Goal: Information Seeking & Learning: Check status

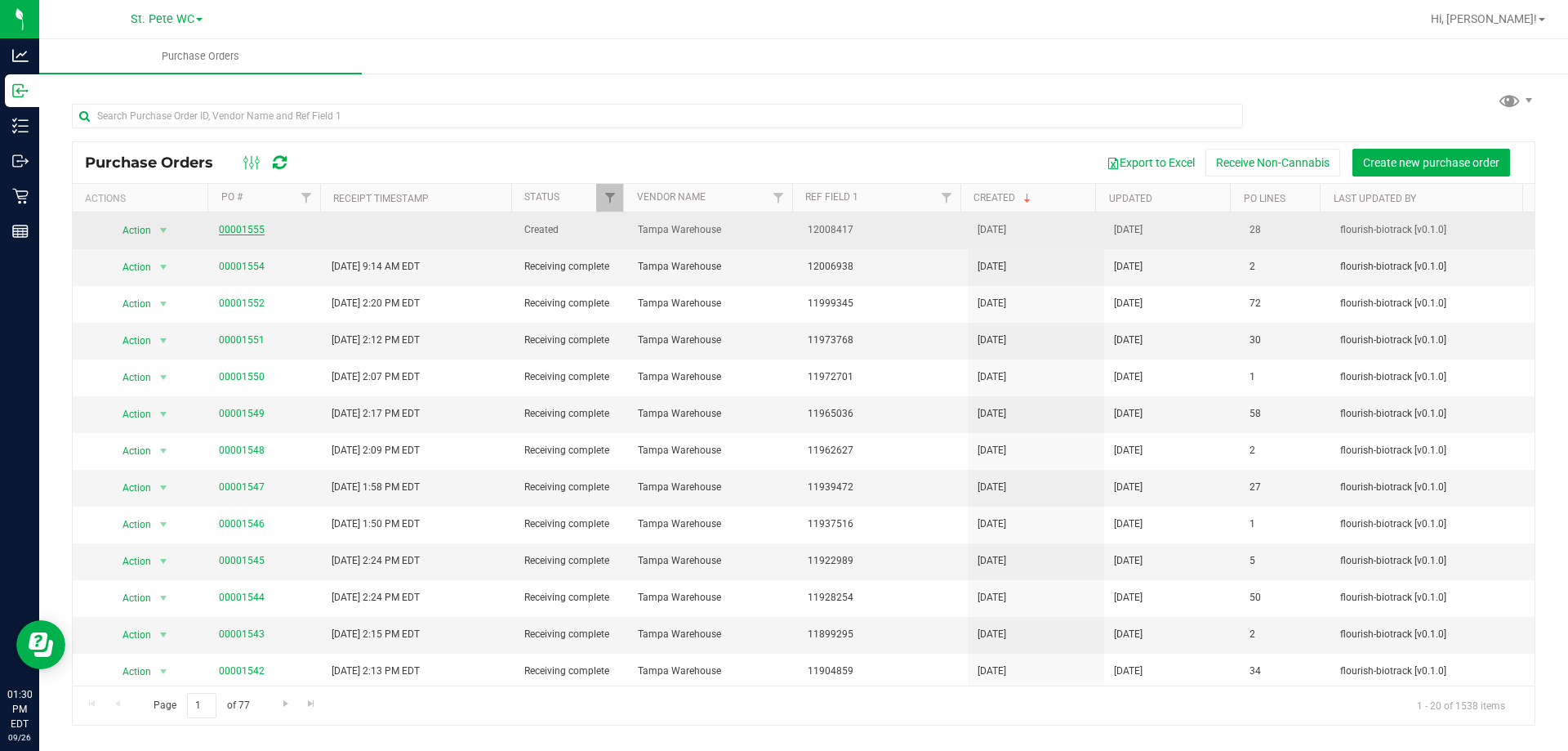
click at [242, 227] on link "00001555" at bounding box center [242, 229] width 46 height 12
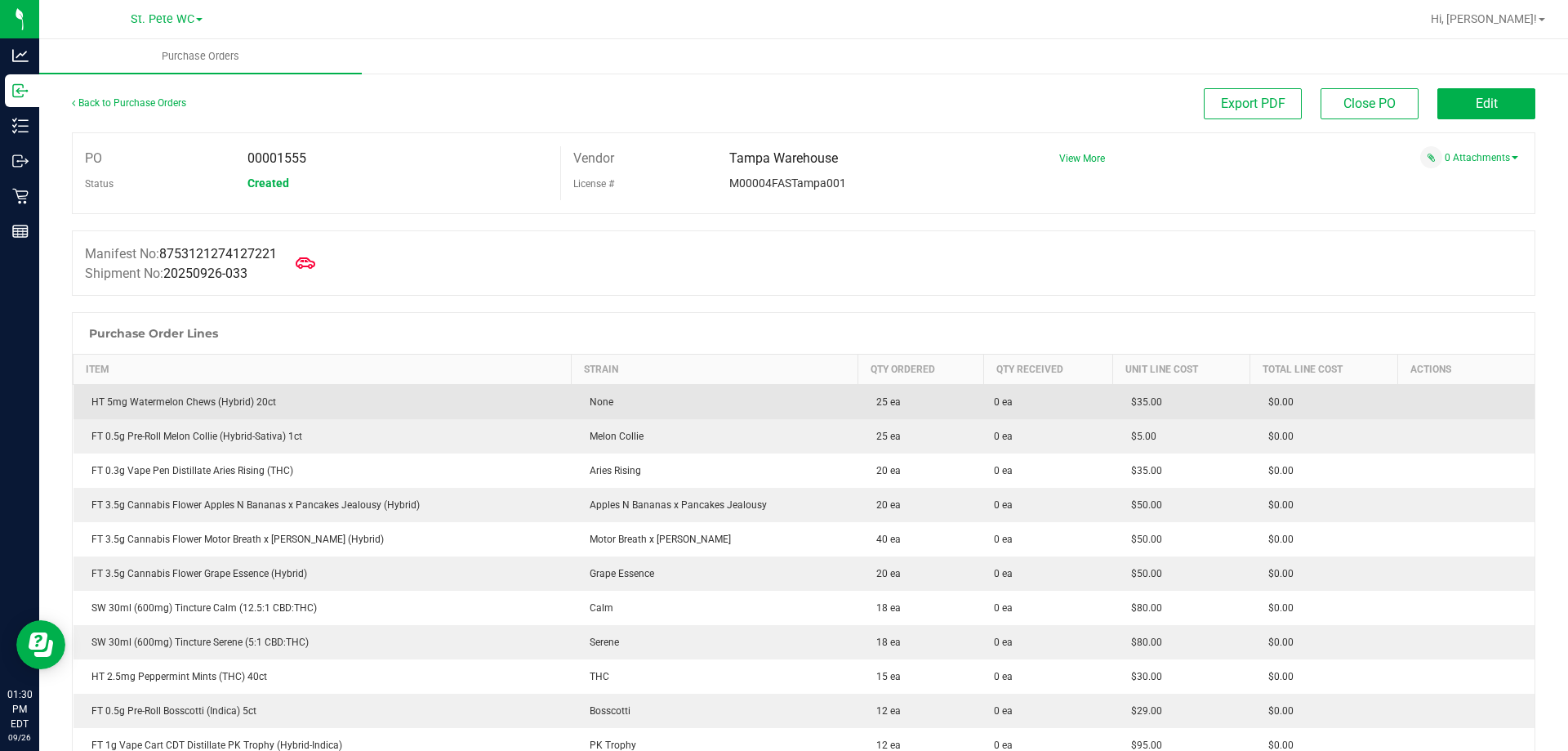
click at [174, 401] on div "HT 5mg Watermelon Chews (Hybrid) 20ct" at bounding box center [322, 402] width 478 height 15
copy div "HT 5mg Watermelon Chews (Hybrid) 20ct"
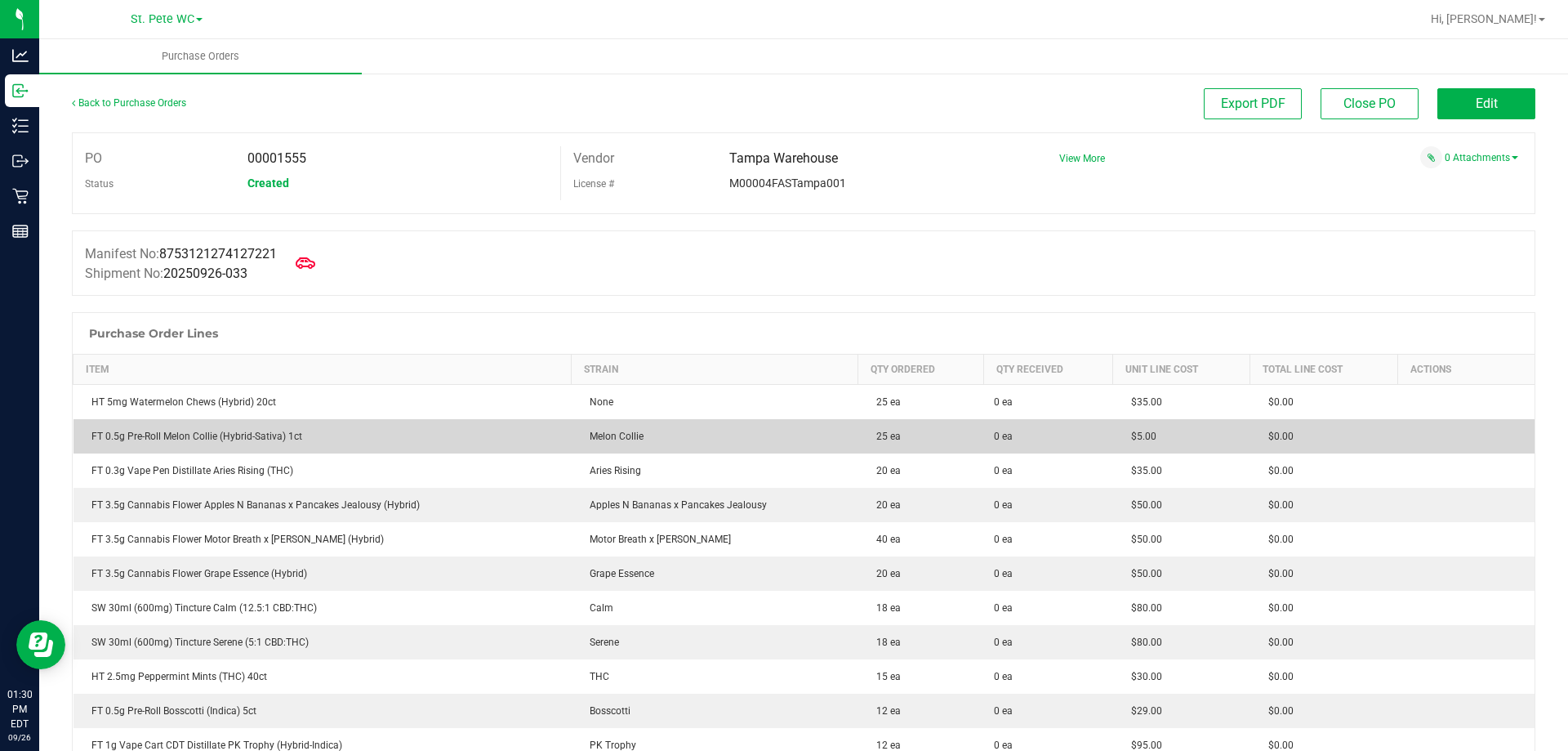
click at [272, 435] on div "FT 0.5g Pre-Roll Melon Collie (Hybrid-Sativa) 1ct" at bounding box center [322, 436] width 478 height 15
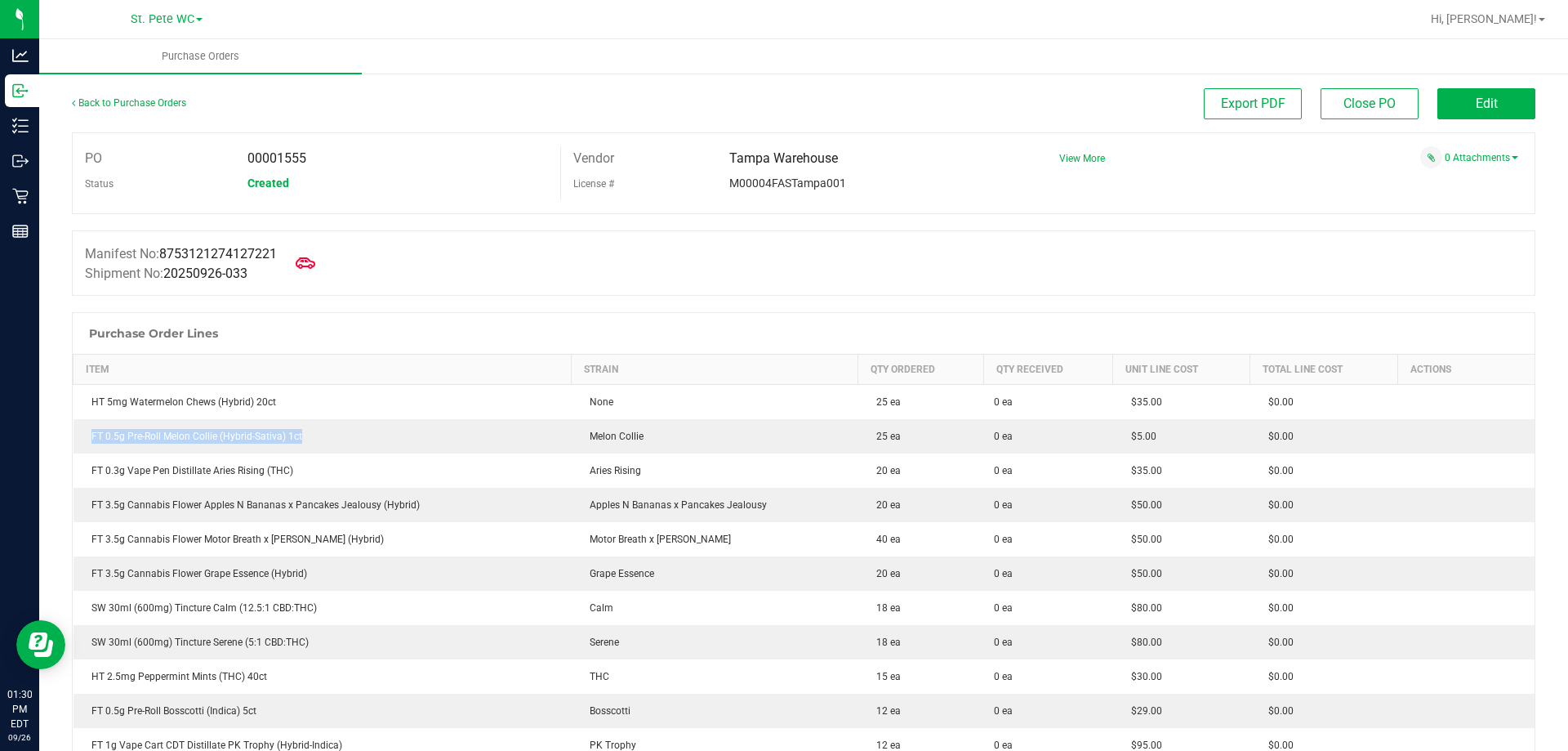
copy div "FT 0.5g Pre-Roll Melon Collie (Hybrid-Sativa) 1ct"
drag, startPoint x: 651, startPoint y: 305, endPoint x: 445, endPoint y: 309, distance: 206.0
click at [445, 309] on div at bounding box center [804, 304] width 1464 height 16
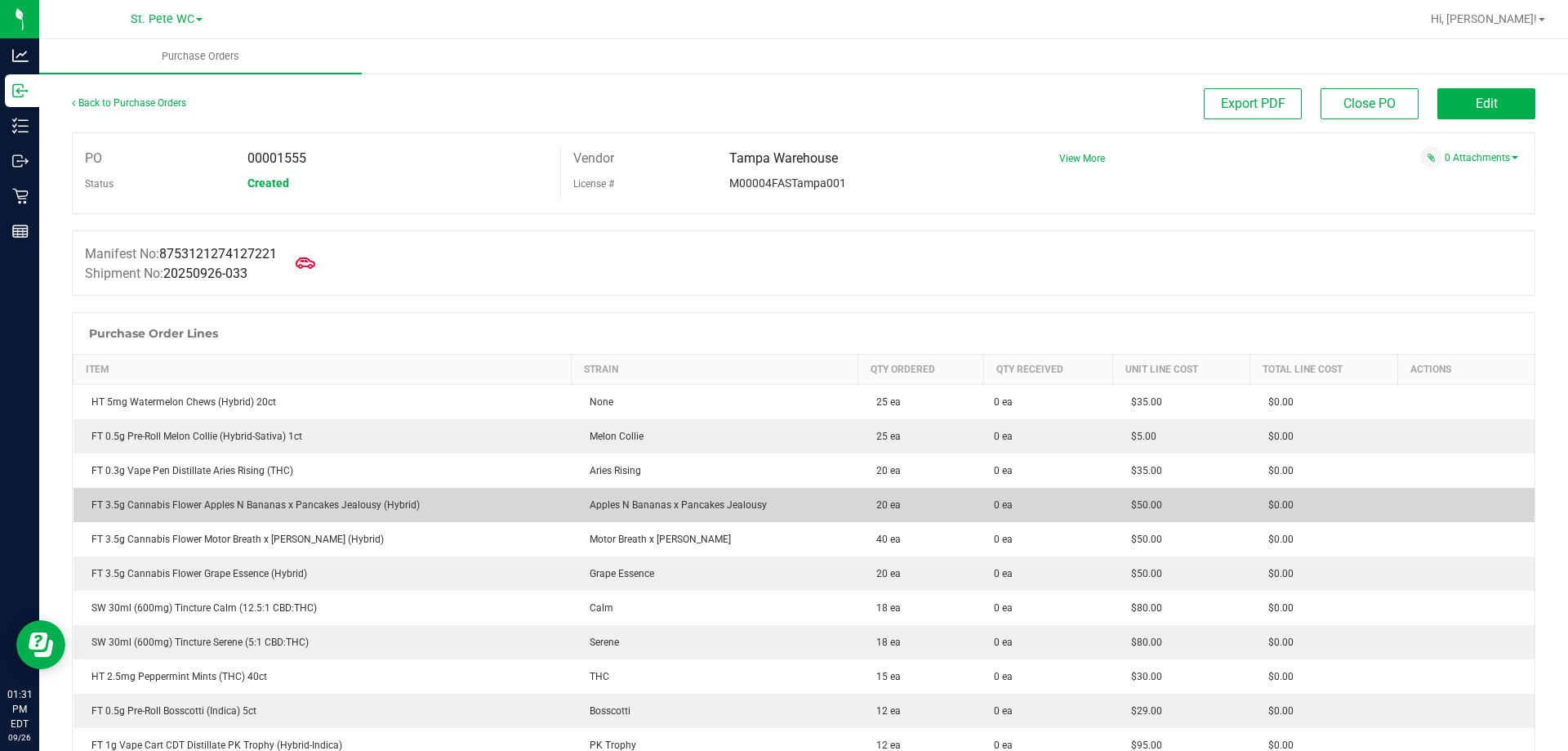
click at [281, 515] on td "FT 3.5g Cannabis Flower Apples N Bananas x Pancakes Jealousy (Hybrid)" at bounding box center [323, 505] width 499 height 35
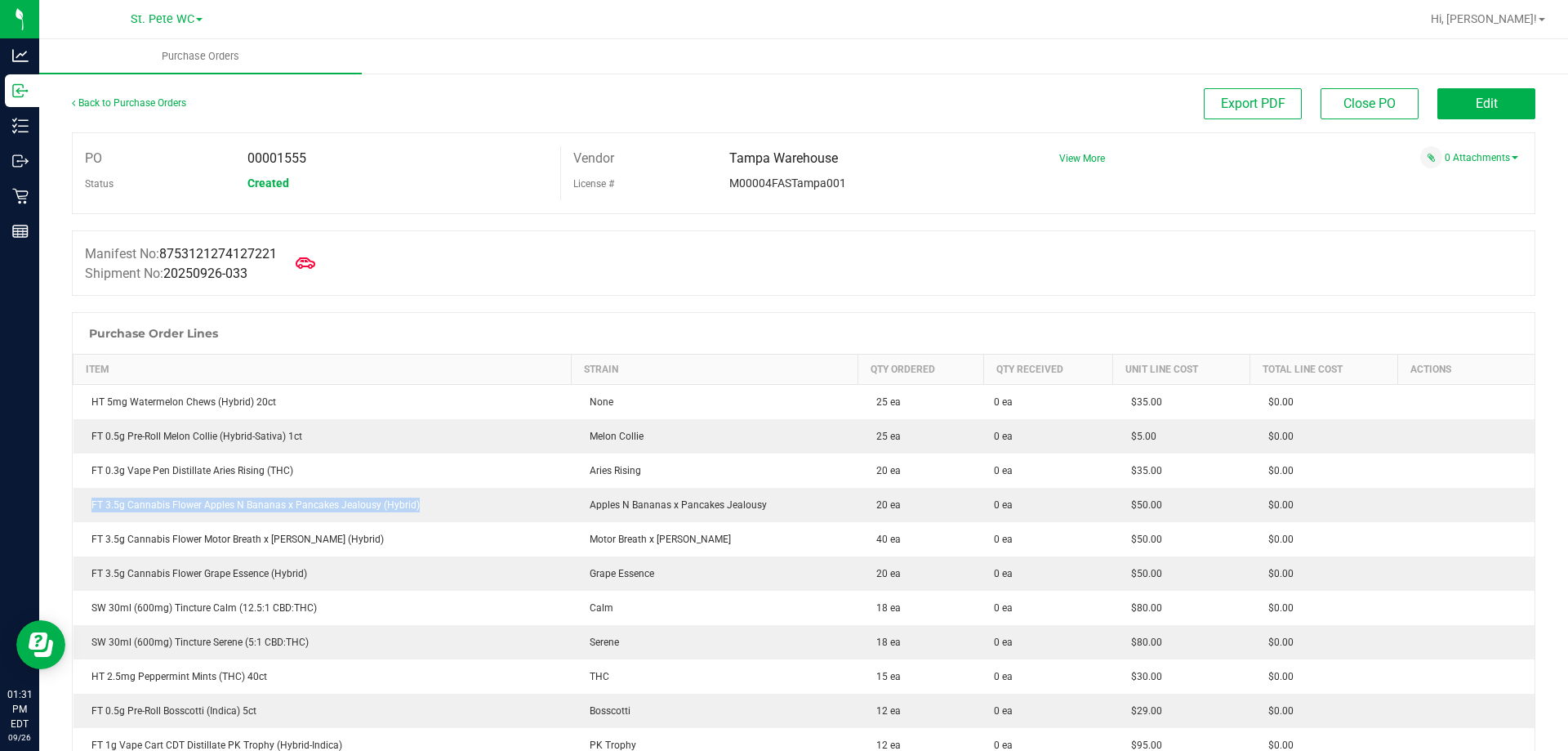
copy div "FT 3.5g Cannabis Flower Apples N Bananas x Pancakes Jealousy (Hybrid)"
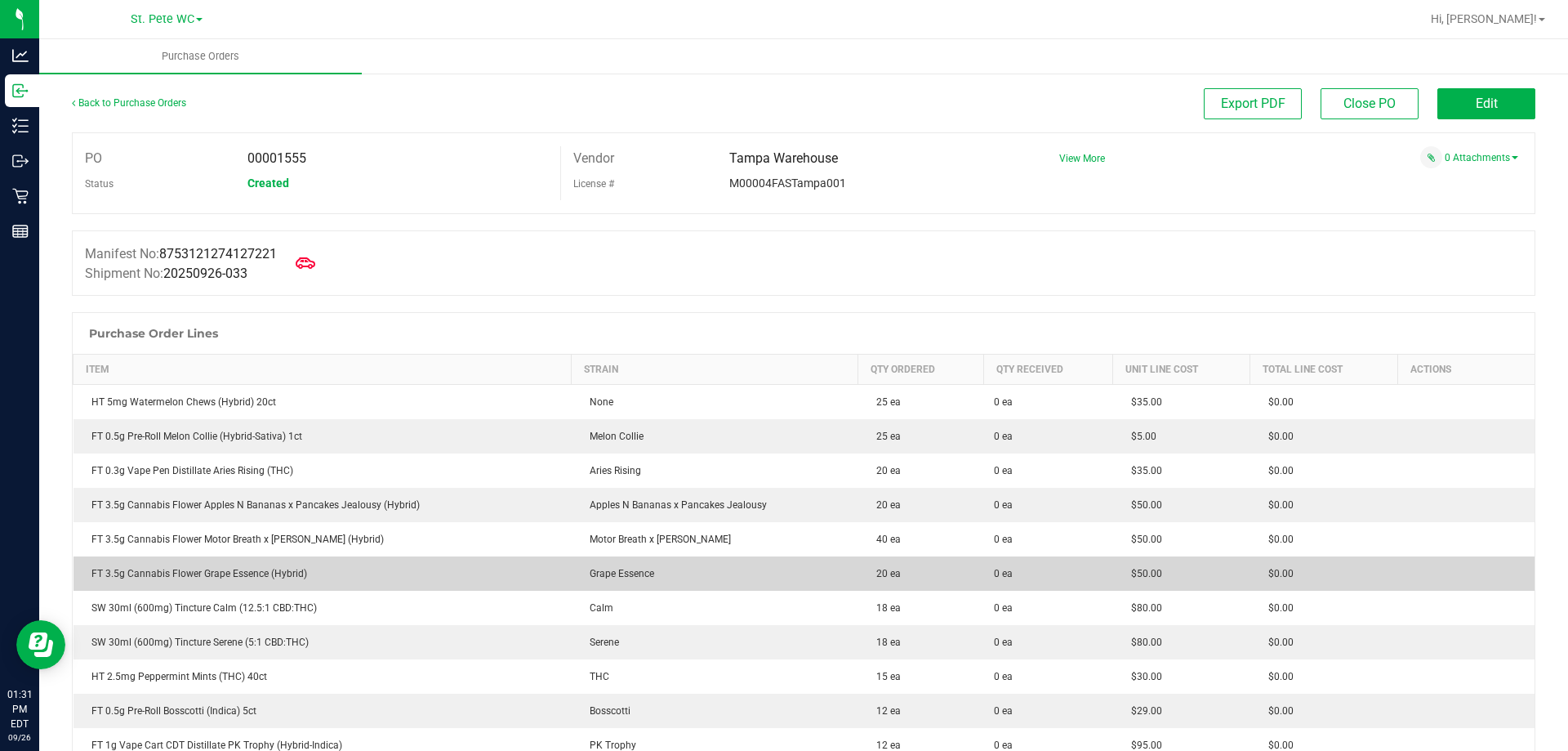
click at [219, 576] on div "FT 3.5g Cannabis Flower Grape Essence (Hybrid)" at bounding box center [322, 573] width 478 height 15
copy div "FT 3.5g Cannabis Flower Grape Essence (Hybrid)"
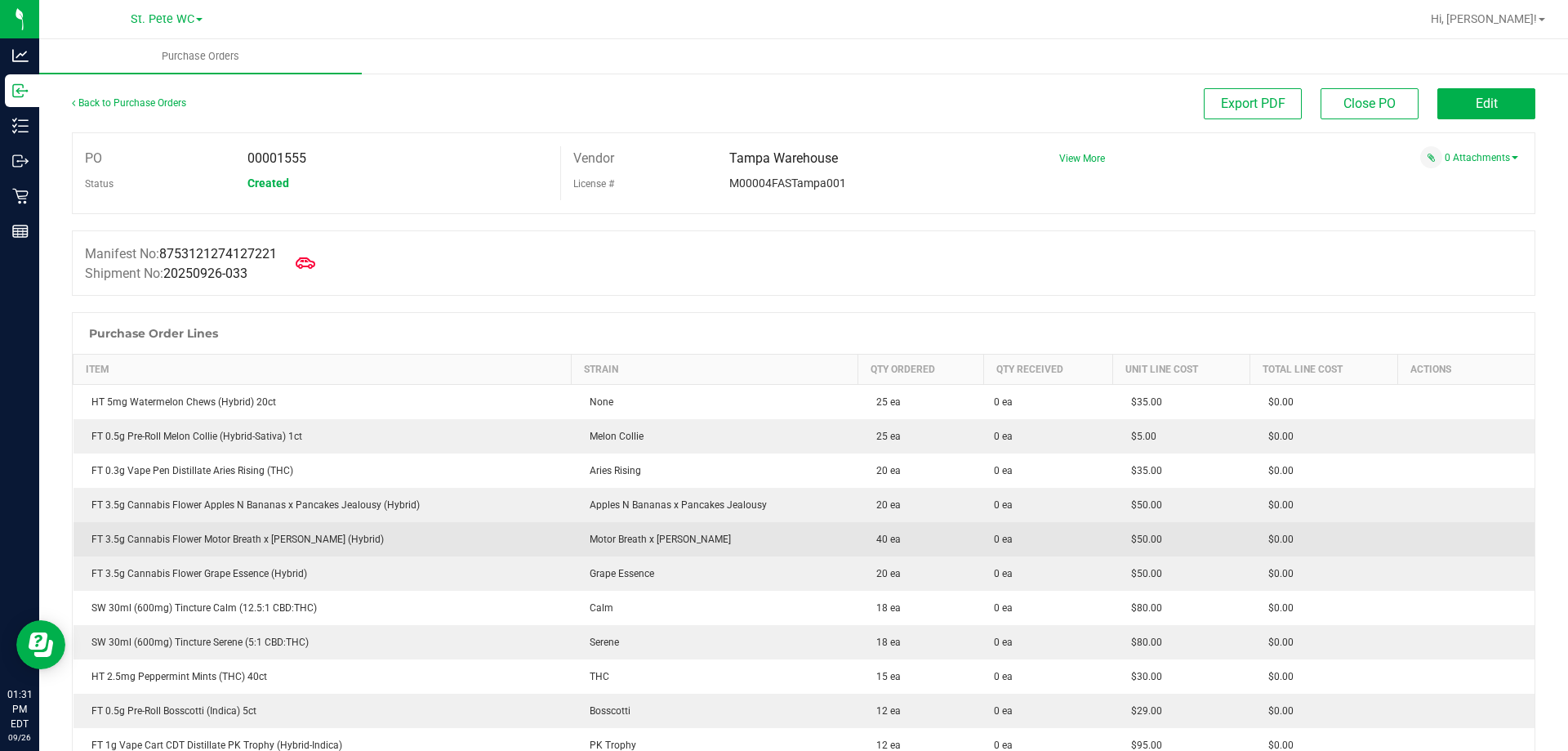
click at [246, 537] on div "FT 3.5g Cannabis Flower Motor Breath x [PERSON_NAME] (Hybrid)" at bounding box center [322, 539] width 478 height 15
copy div "FT 3.5g Cannabis Flower Motor Breath x [PERSON_NAME] (Hybrid)"
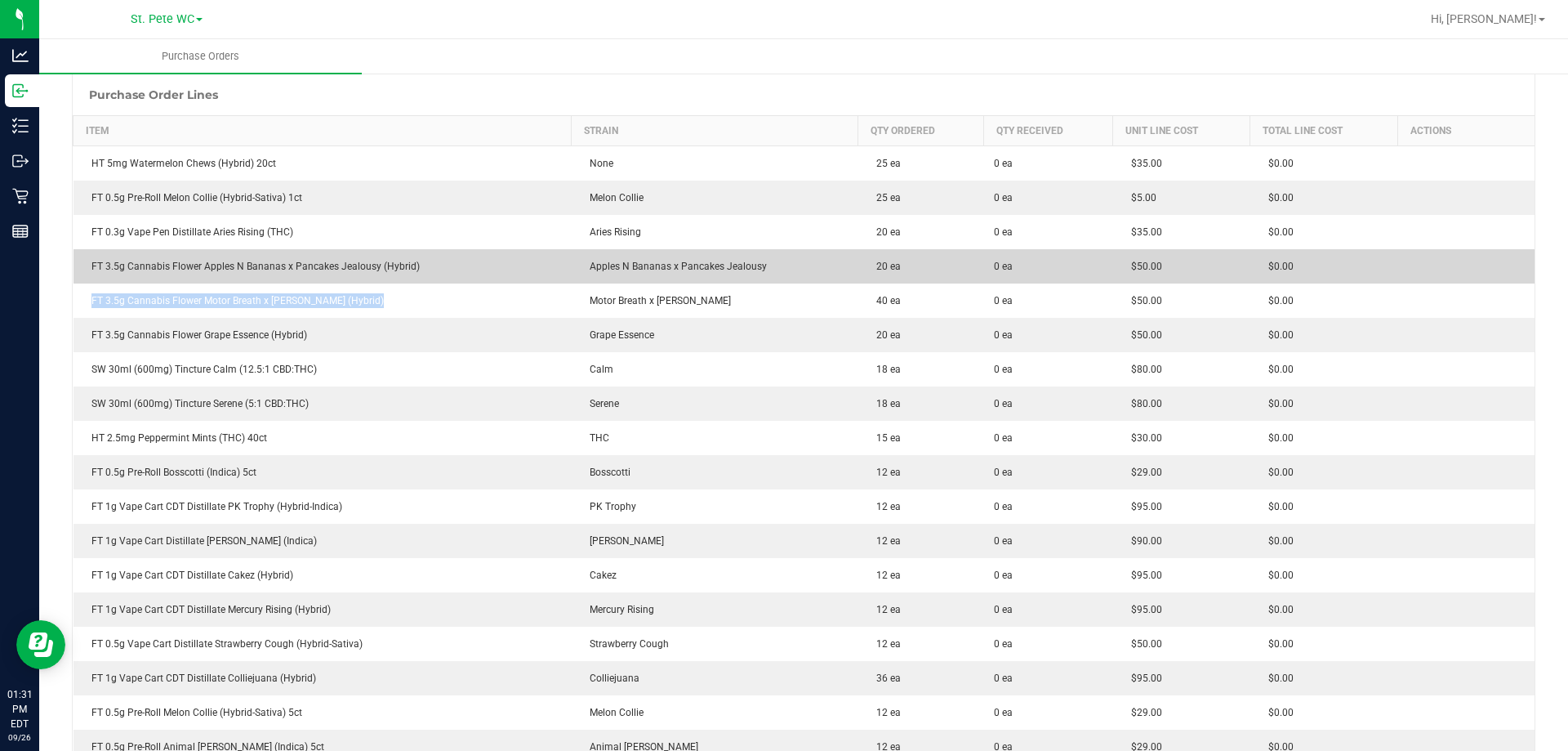
scroll to position [245, 0]
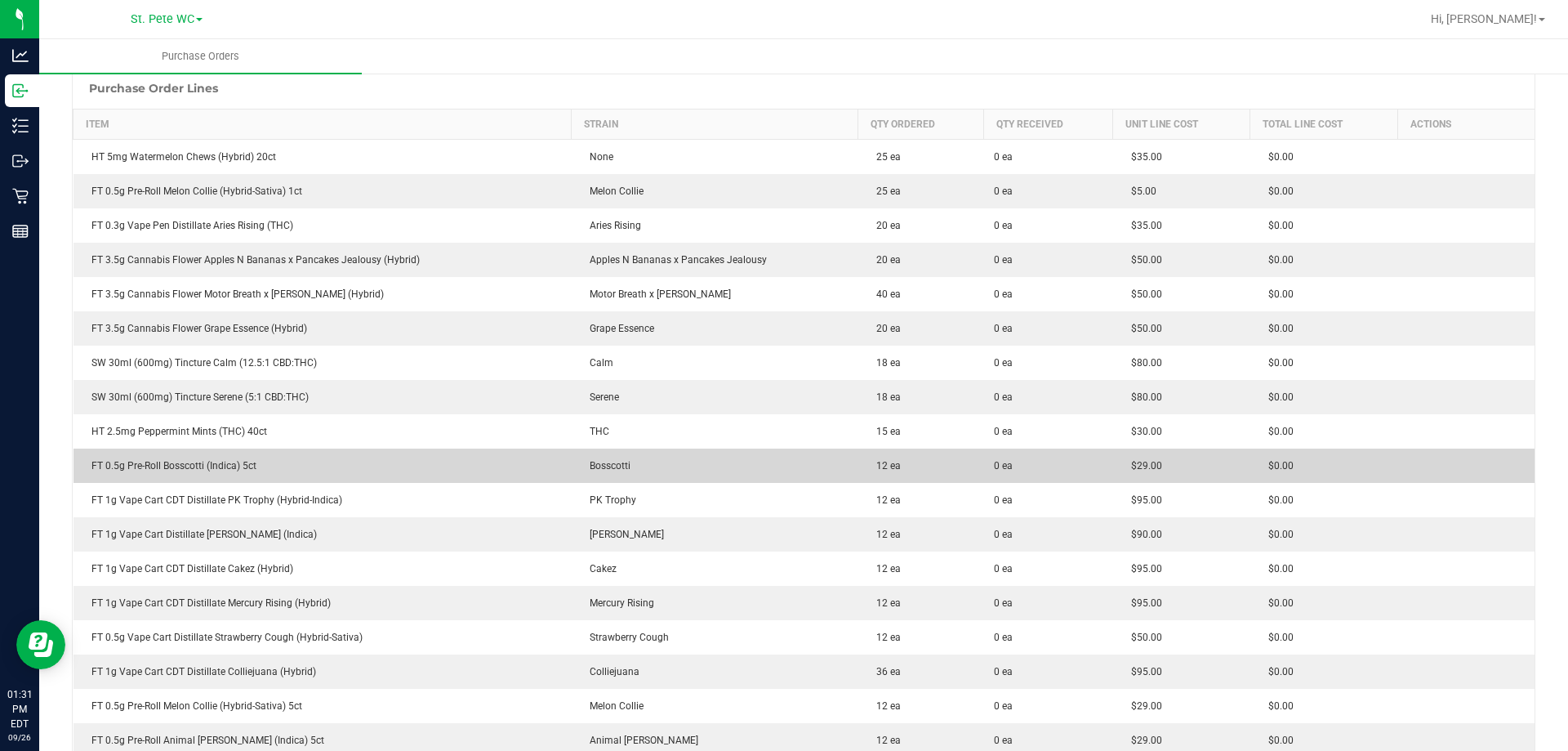
click at [260, 469] on div "FT 0.5g Pre-Roll Bosscotti (Indica) 5ct" at bounding box center [322, 465] width 478 height 15
click at [259, 469] on div "FT 0.5g Pre-Roll Bosscotti (Indica) 5ct" at bounding box center [322, 465] width 478 height 15
copy div "FT 0.5g Pre-Roll Bosscotti (Indica) 5ct"
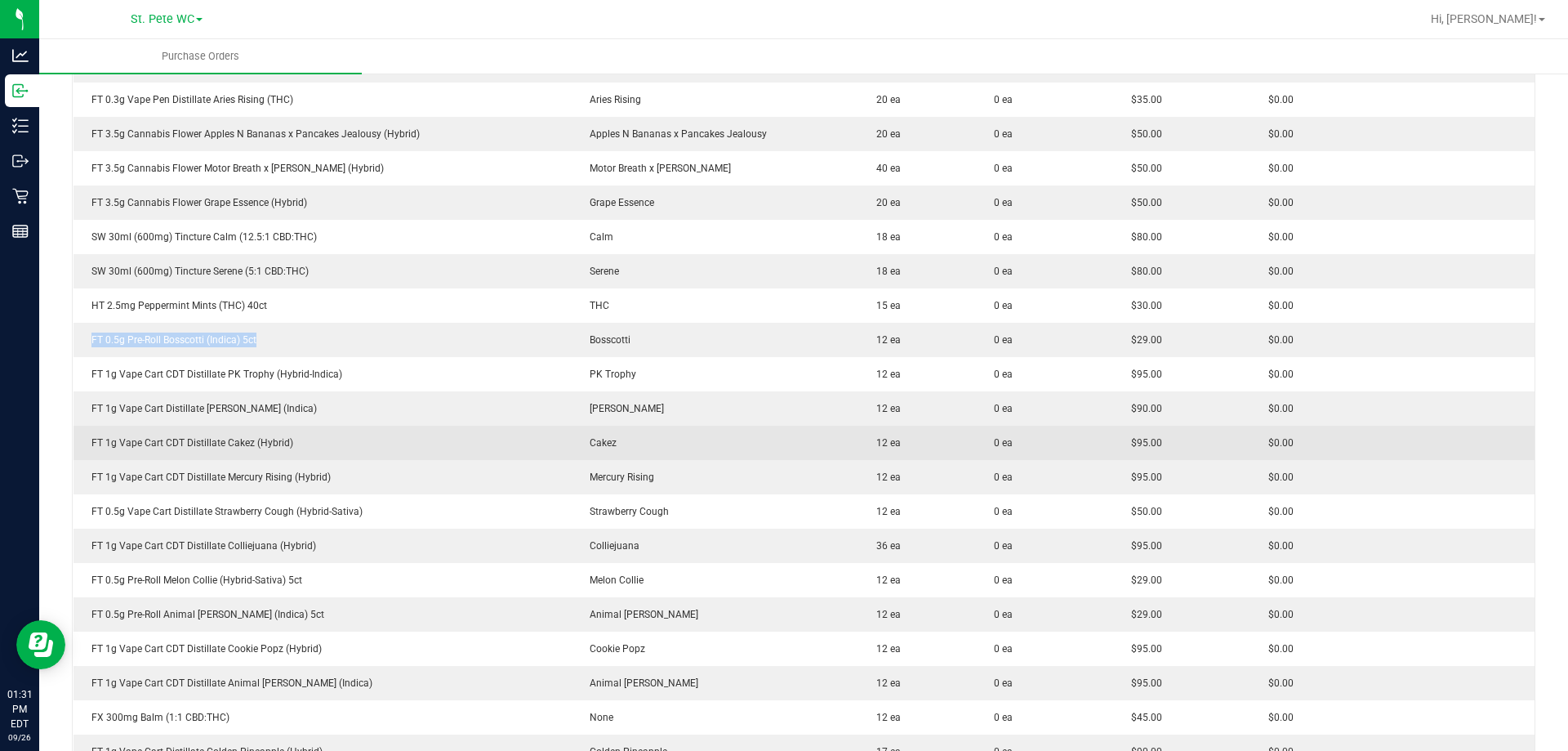
scroll to position [408, 0]
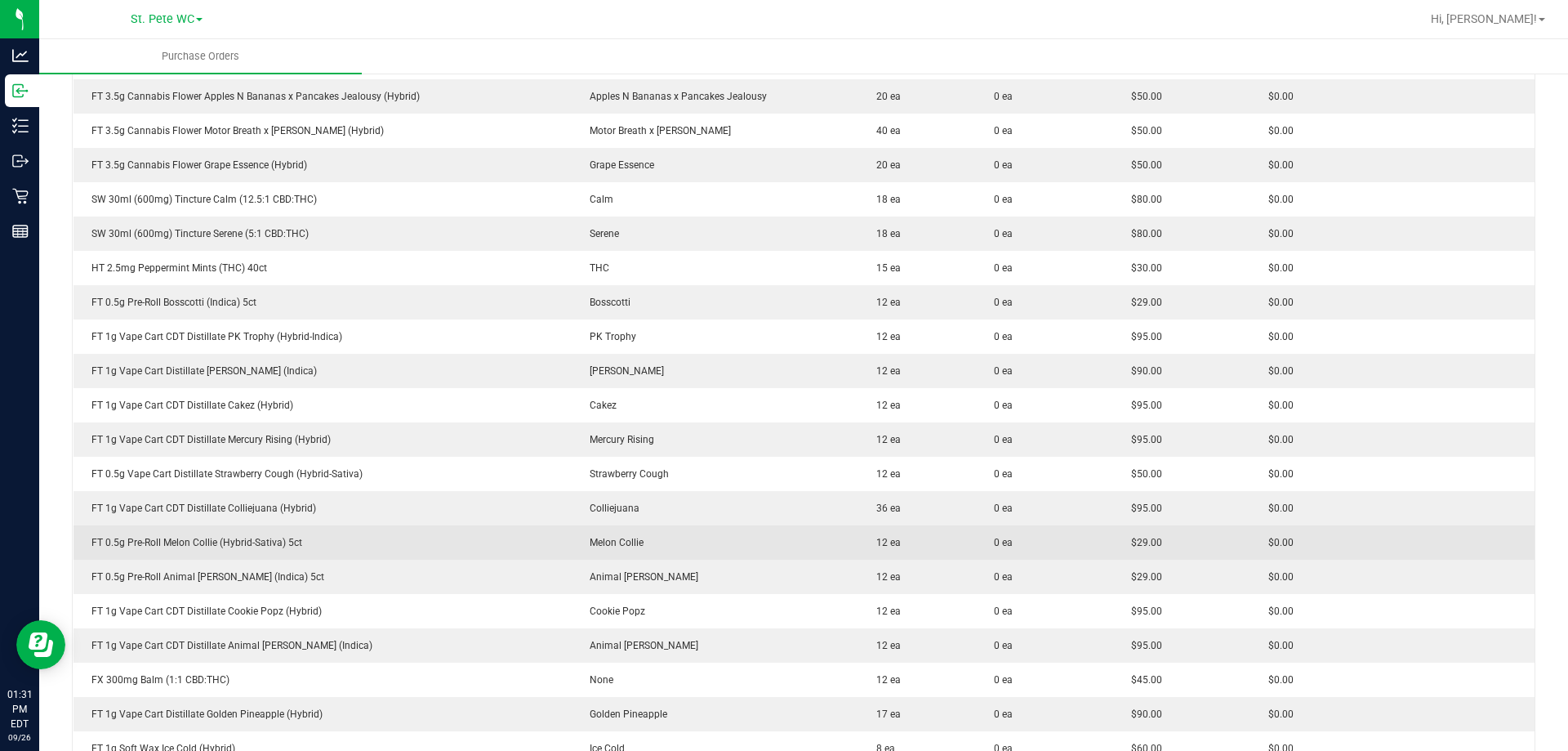
click at [238, 540] on div "FT 0.5g Pre-Roll Melon Collie (Hybrid-Sativa) 5ct" at bounding box center [322, 542] width 478 height 15
copy div "FT 0.5g Pre-Roll Melon Collie (Hybrid-Sativa) 5ct"
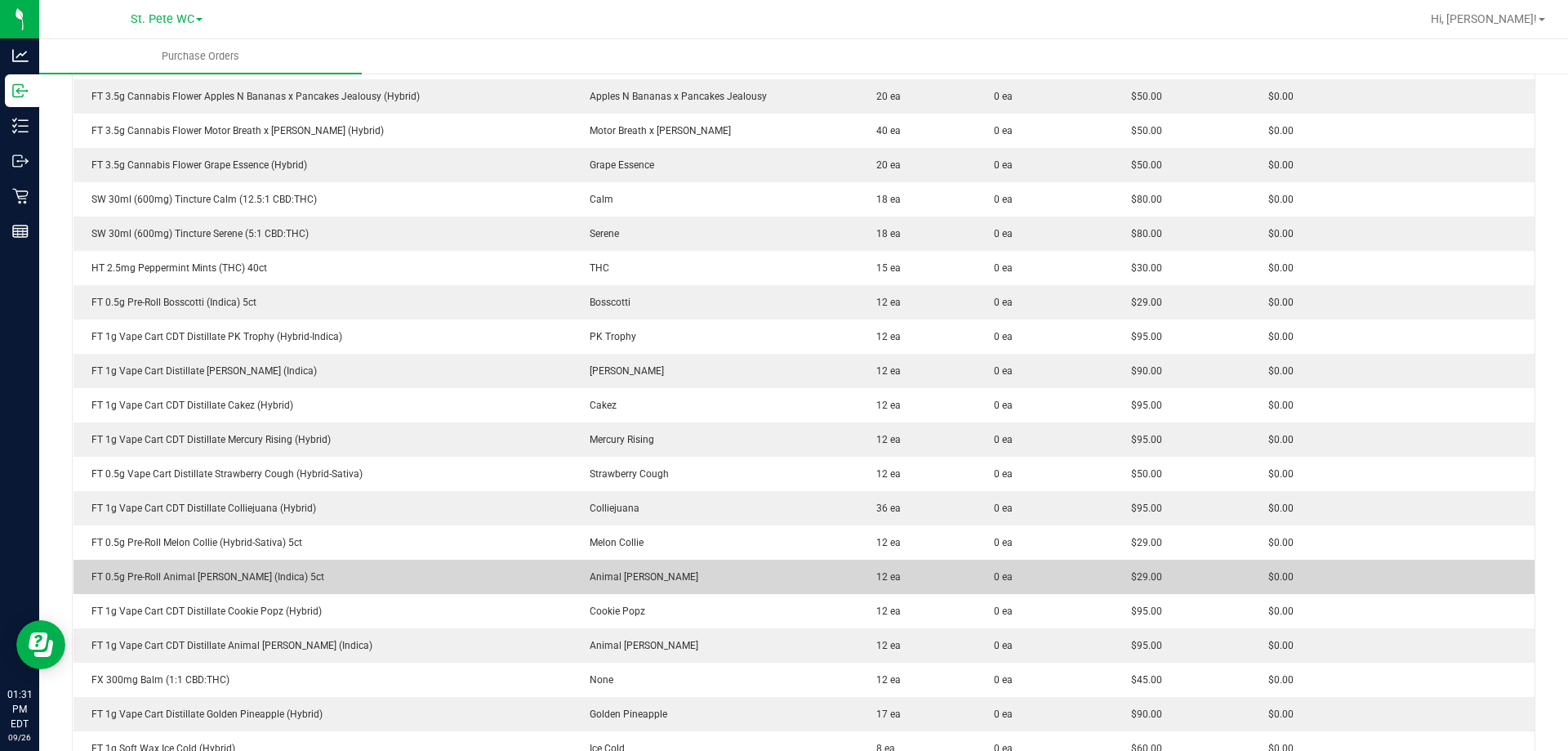
click at [220, 576] on div "FT 0.5g Pre-Roll Animal [PERSON_NAME] (Indica) 5ct" at bounding box center [322, 577] width 478 height 15
copy div "FT 0.5g Pre-Roll Animal [PERSON_NAME] (Indica) 5ct"
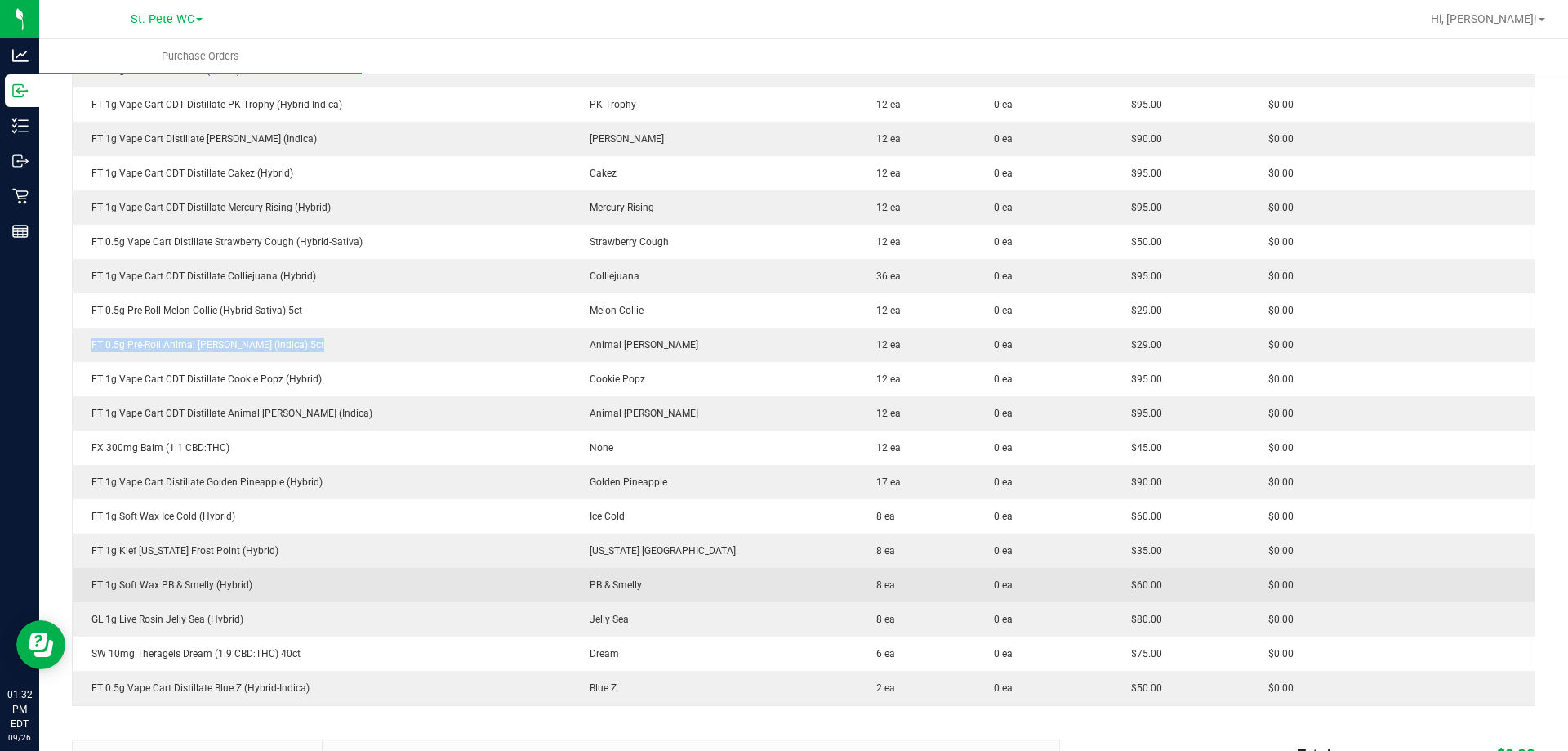
scroll to position [735, 0]
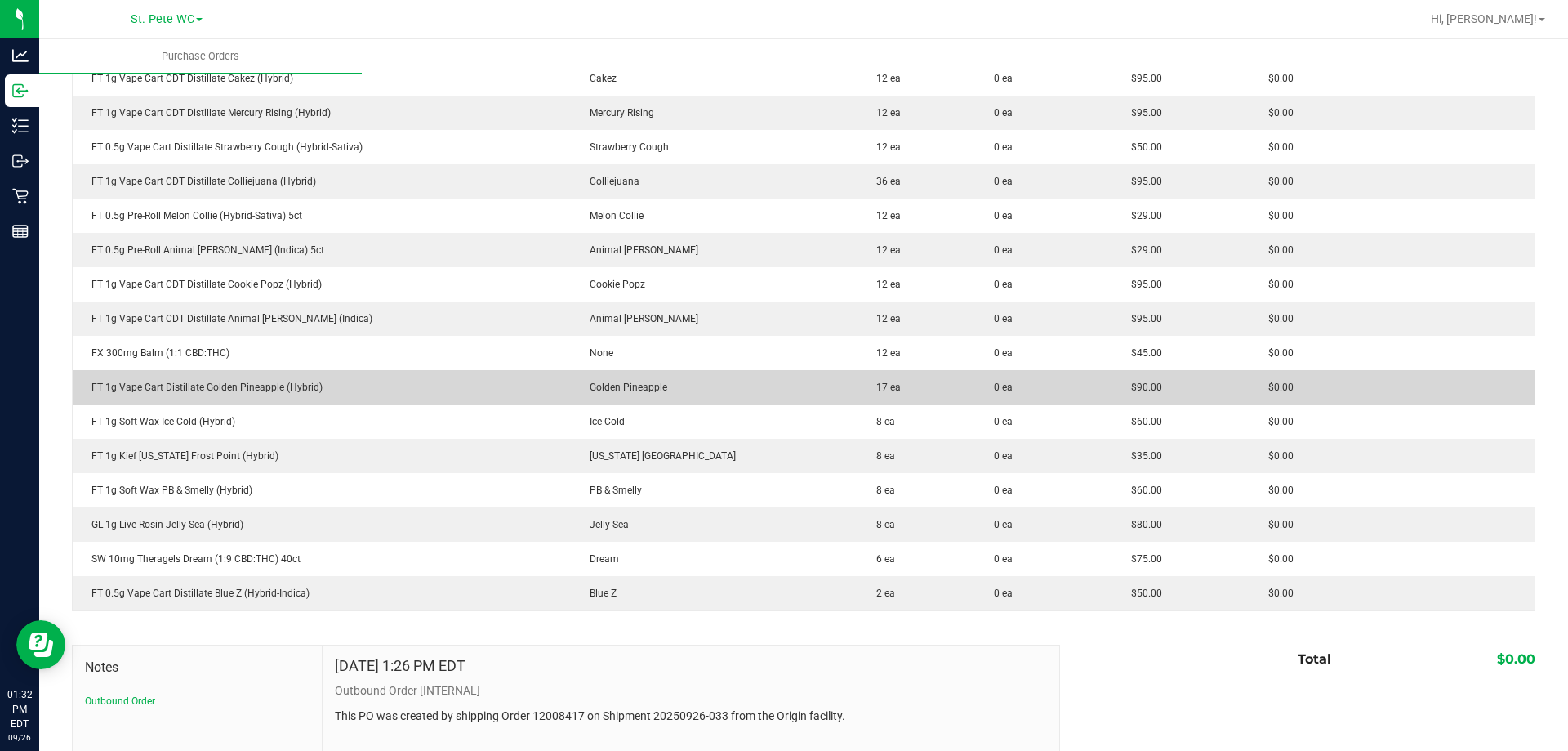
click at [279, 392] on div "FT 1g Vape Cart Distillate Golden Pineapple (Hybrid)" at bounding box center [322, 387] width 478 height 15
copy div "FT 1g Vape Cart Distillate Golden Pineapple (Hybrid)"
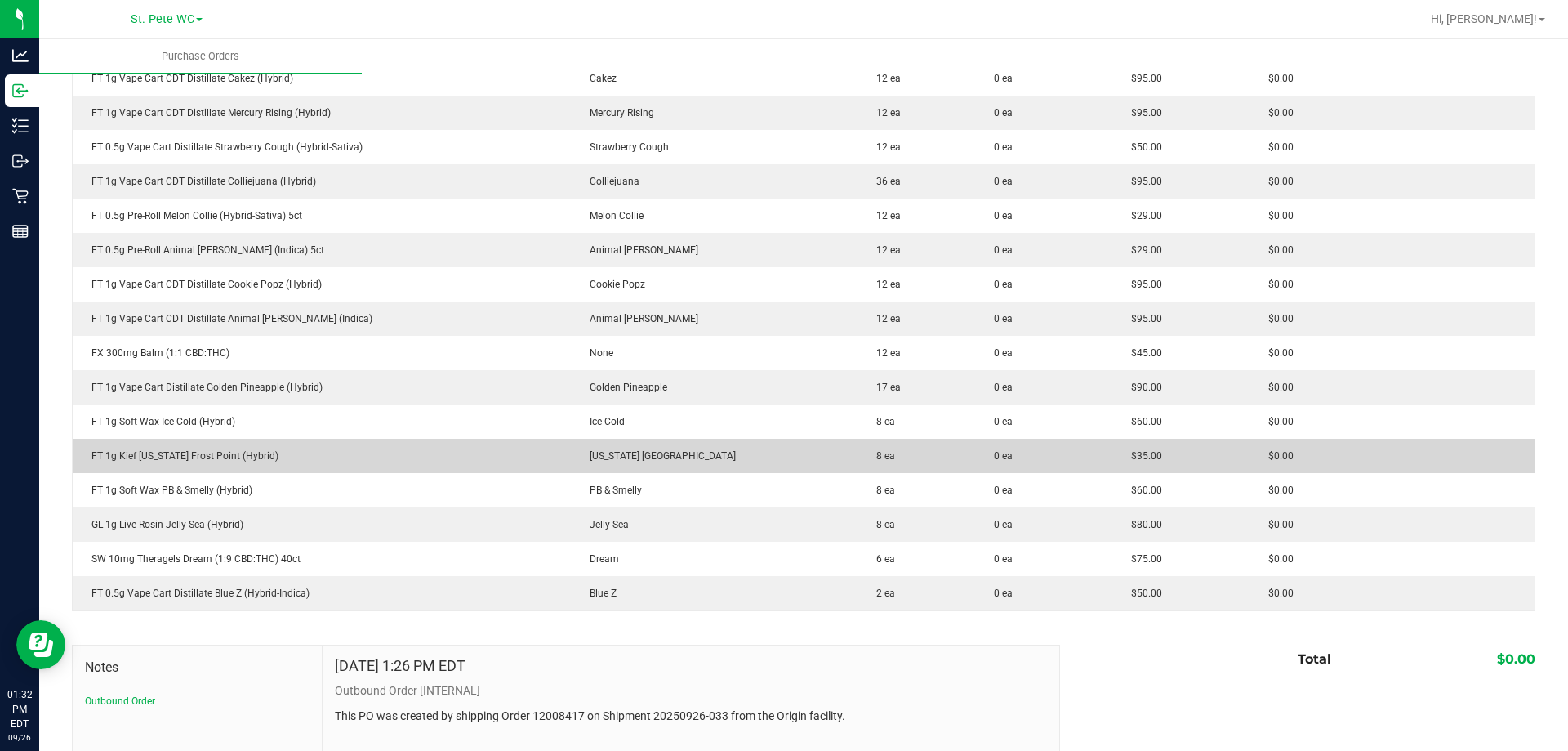
click at [188, 456] on div "FT 1g Kief [US_STATE] Frost Point (Hybrid)" at bounding box center [322, 455] width 478 height 15
copy div "FT 1g Kief [US_STATE] Frost Point (Hybrid)"
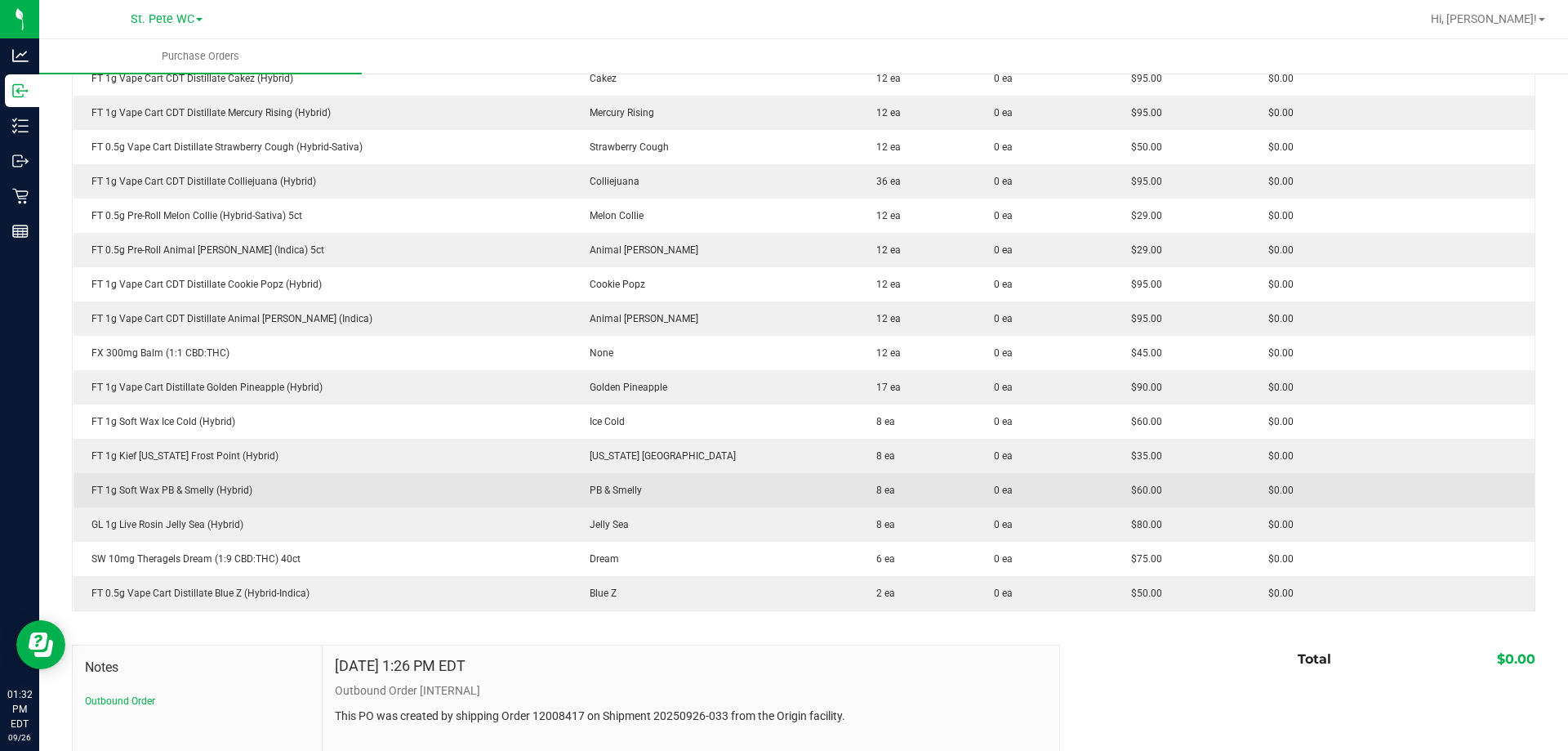
click at [201, 490] on div "FT 1g Soft Wax PB & Smelly (Hybrid)" at bounding box center [322, 490] width 478 height 15
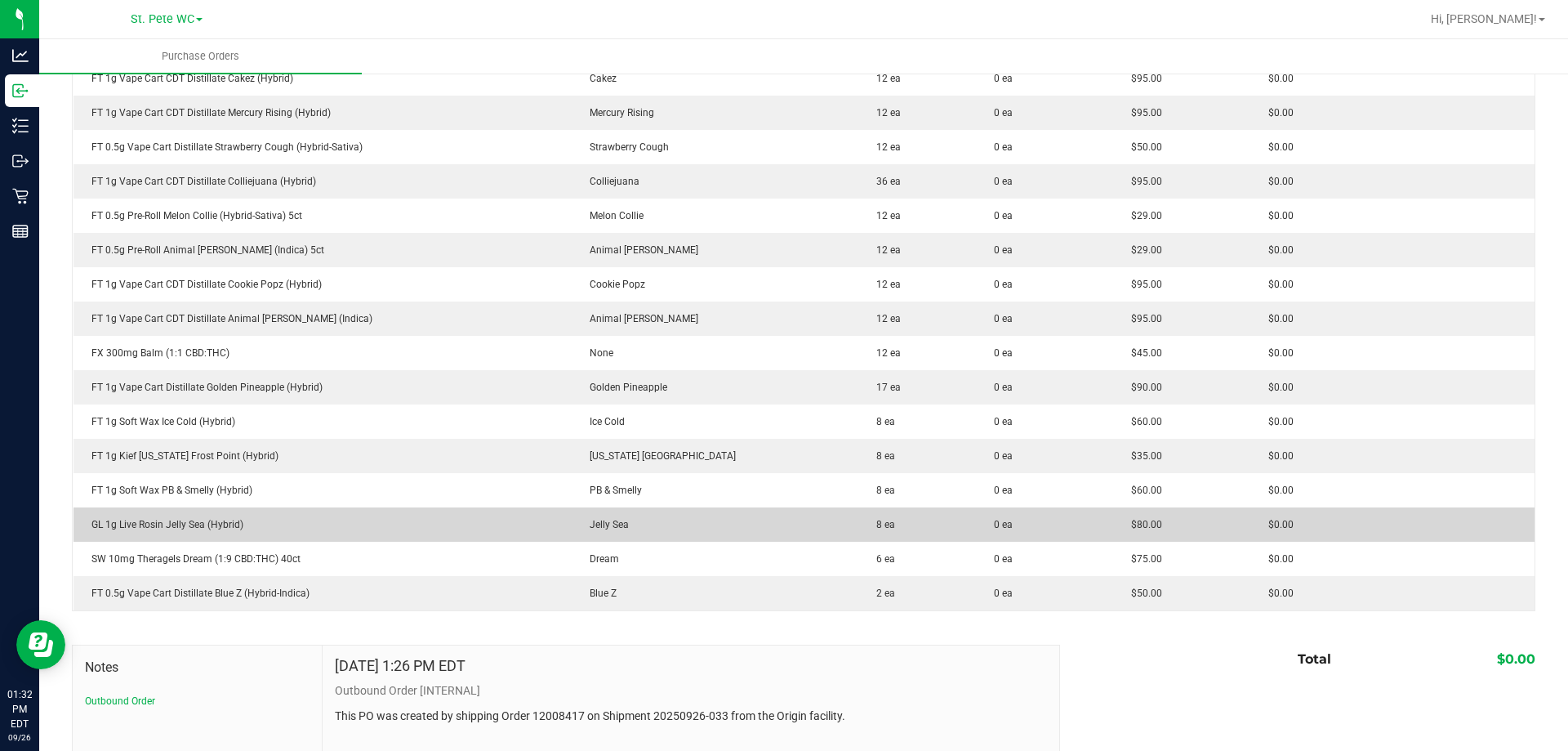
click at [207, 522] on div "GL 1g Live Rosin Jelly Sea (Hybrid)" at bounding box center [322, 525] width 478 height 15
click at [206, 522] on div "GL 1g Live Rosin Jelly Sea (Hybrid)" at bounding box center [322, 525] width 478 height 15
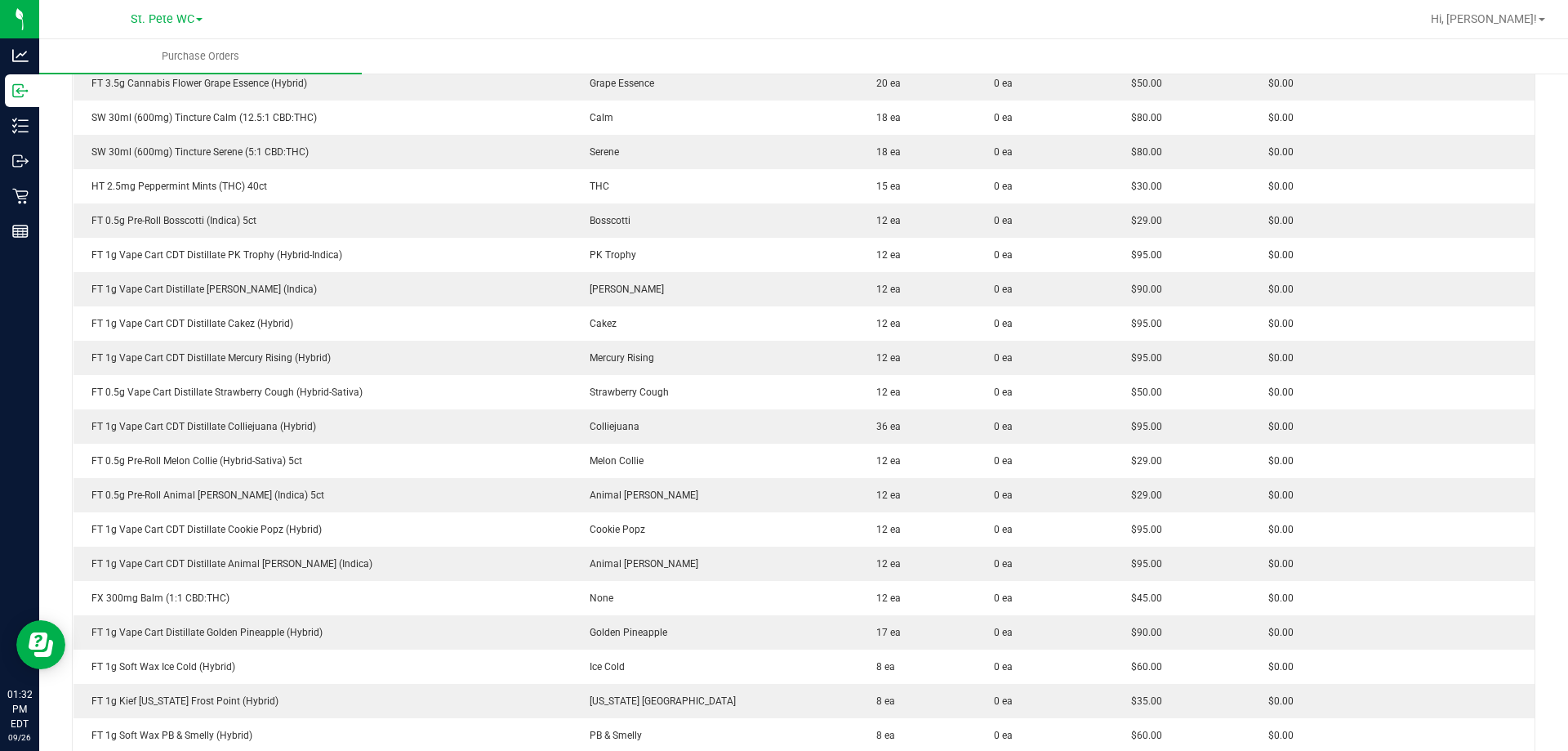
scroll to position [408, 0]
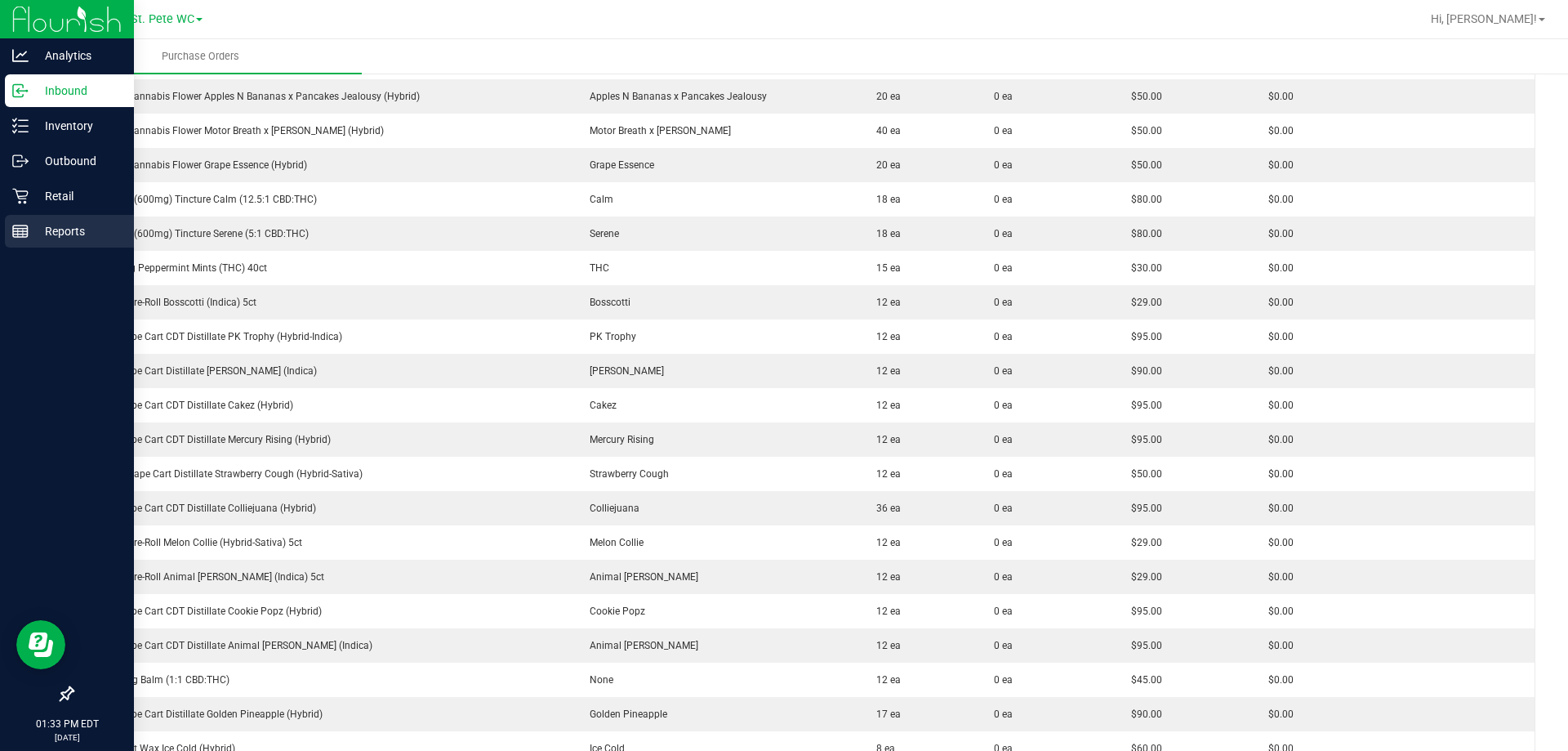
click at [5, 229] on div "Reports" at bounding box center [69, 231] width 129 height 33
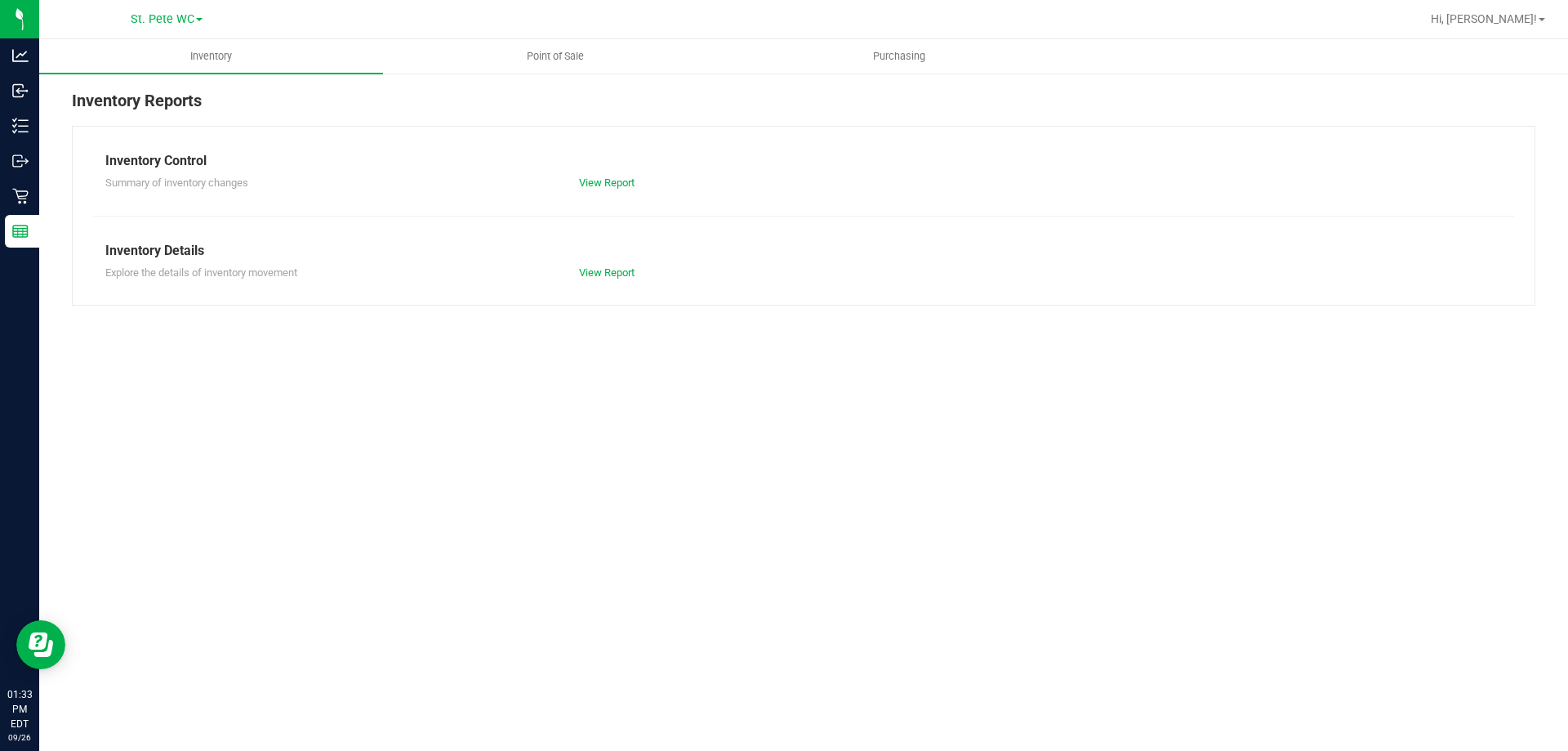
click at [947, 36] on nav "St. [PERSON_NAME] WC Hi, [PERSON_NAME]!" at bounding box center [803, 20] width 1529 height 39
click at [909, 46] on uib-tab-heading "Purchasing" at bounding box center [899, 56] width 343 height 33
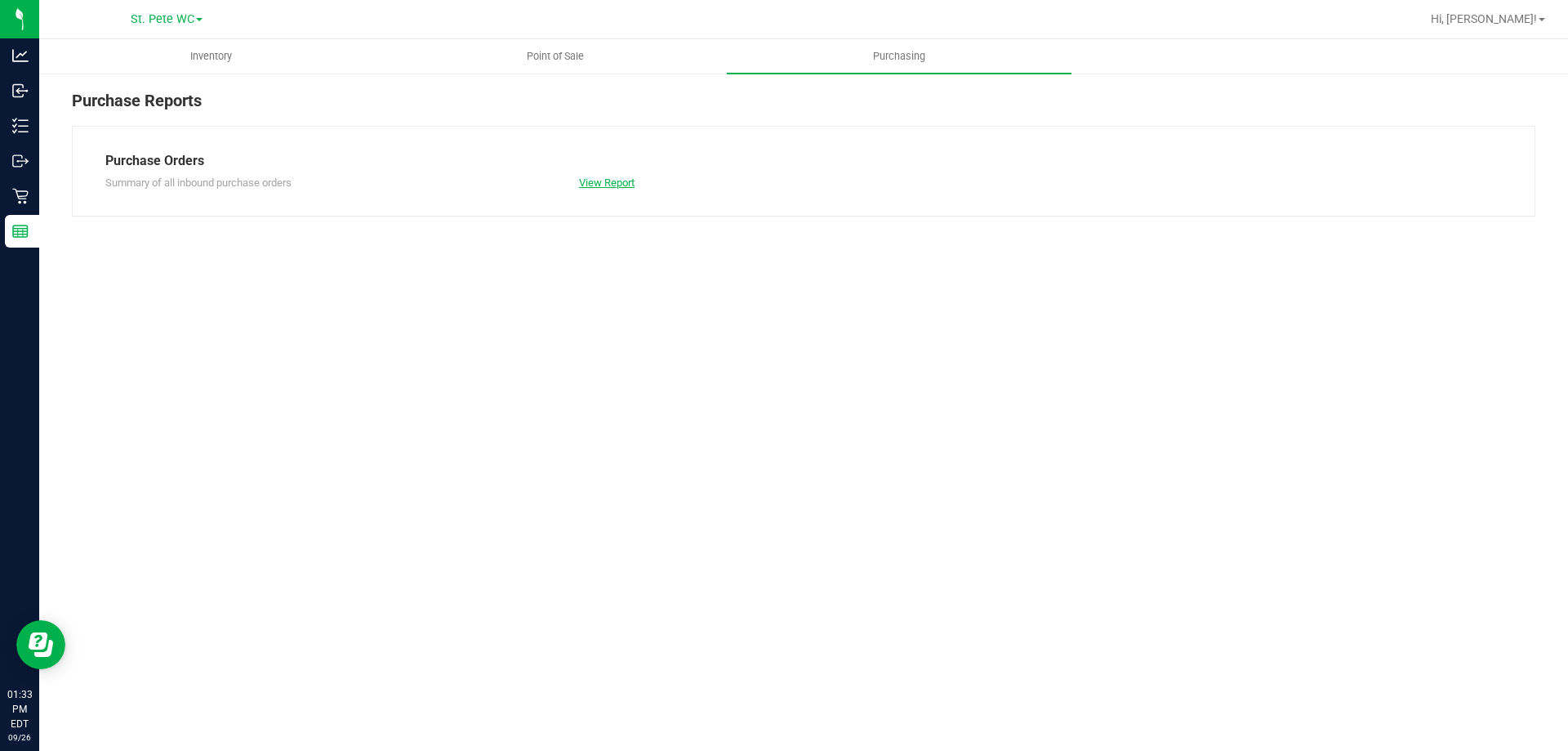
click at [611, 184] on link "View Report" at bounding box center [607, 183] width 56 height 12
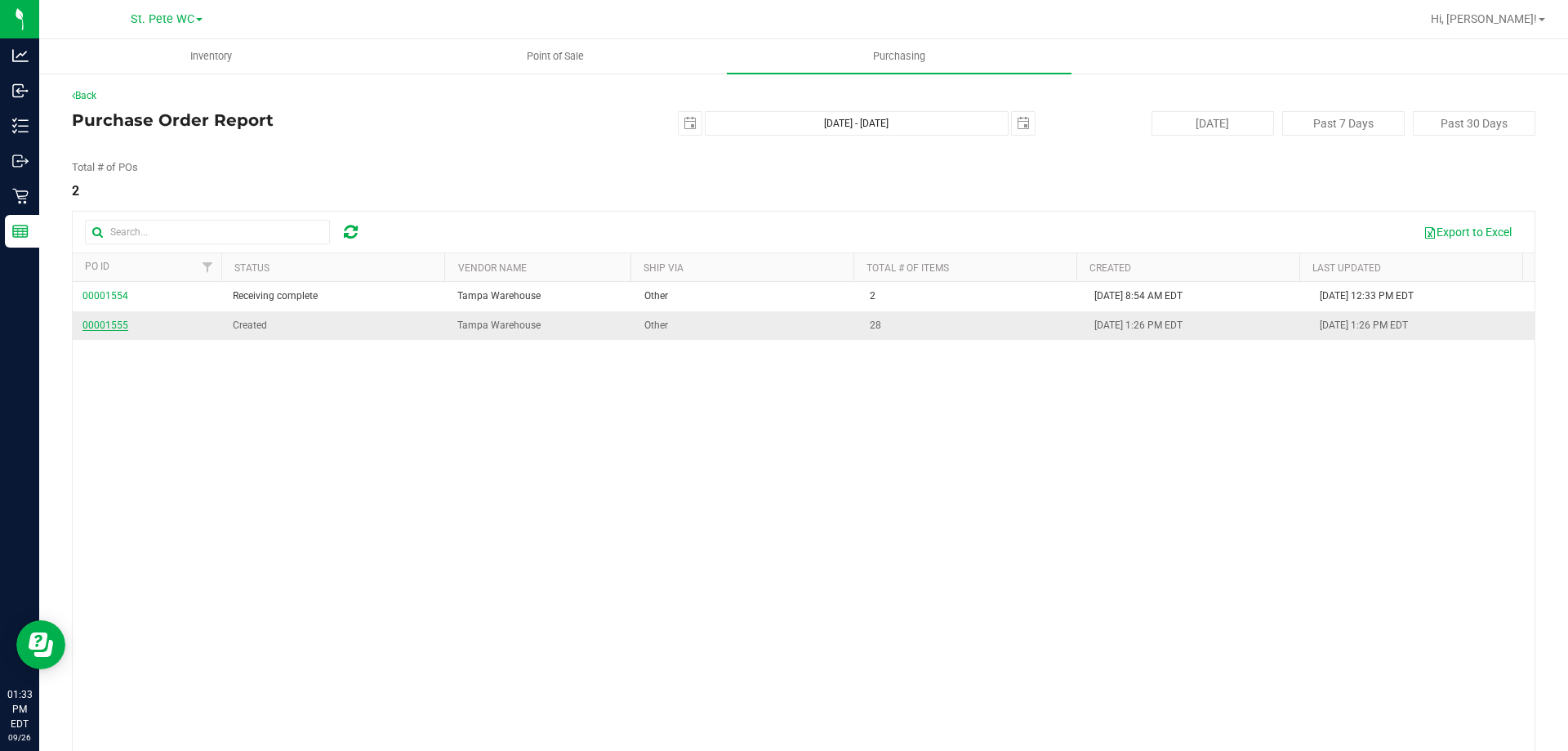
click at [102, 322] on span "00001555" at bounding box center [106, 325] width 46 height 12
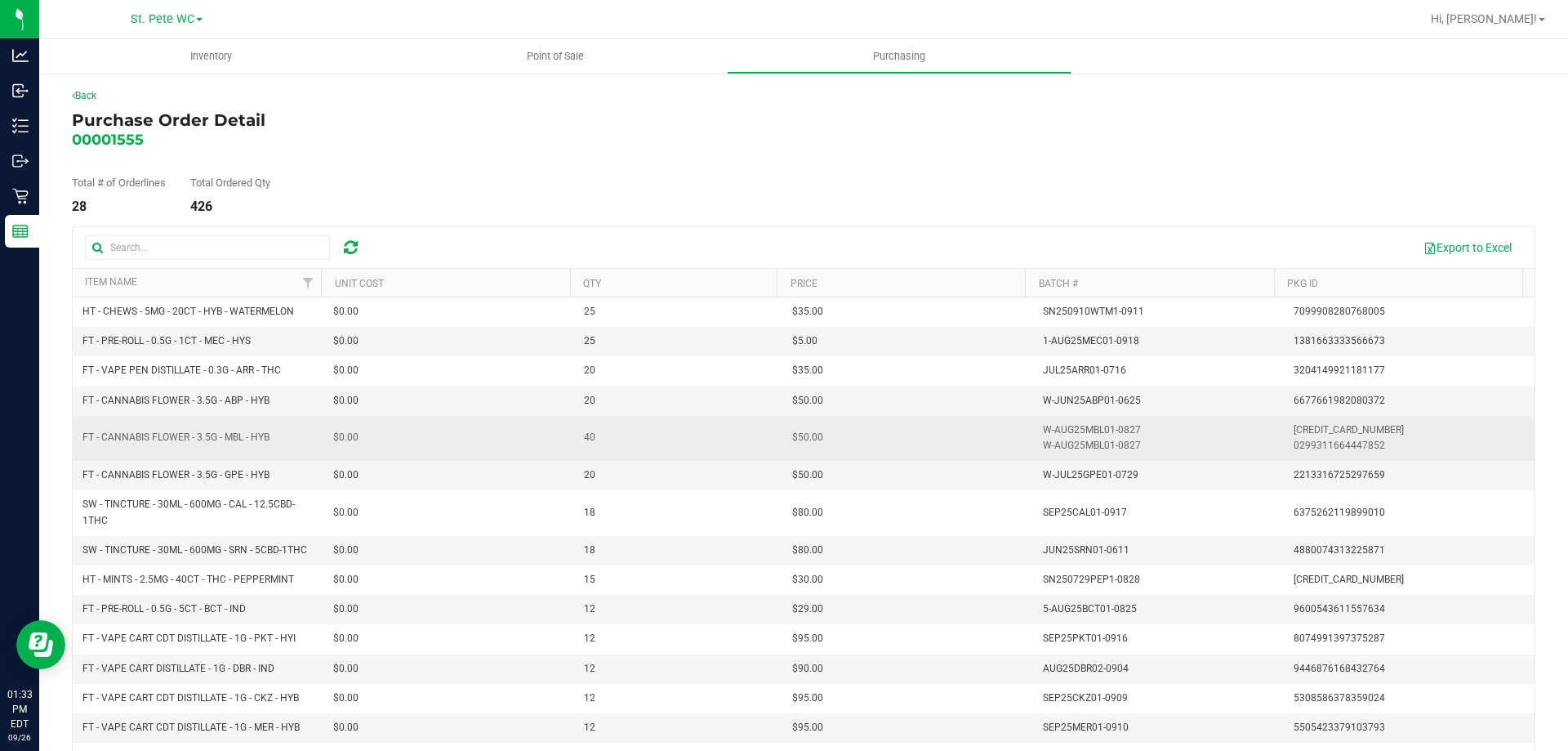
click at [1091, 416] on td "W-AUG25MBL01-0827 W-AUG25MBL01-0827" at bounding box center [1158, 439] width 251 height 45
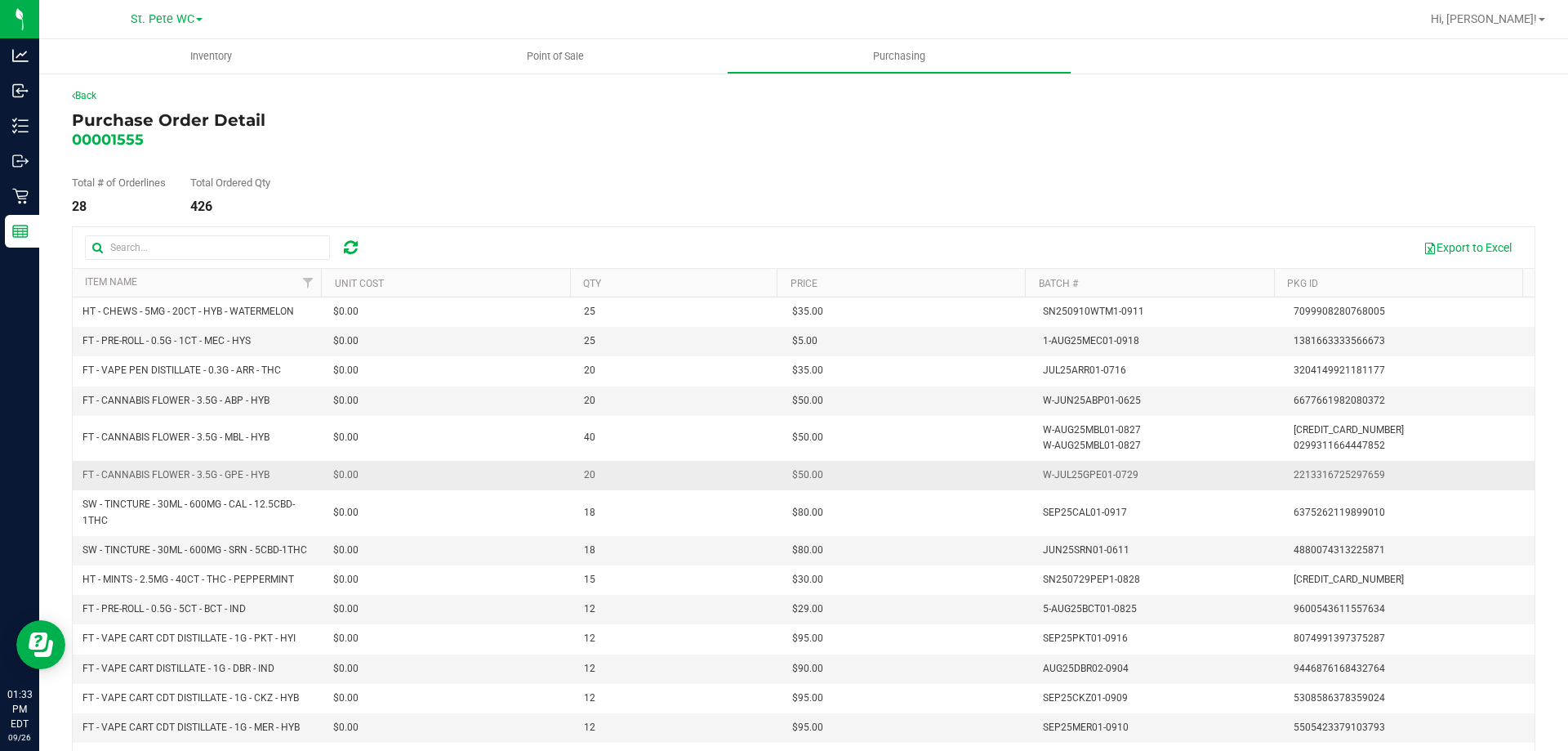
click at [1063, 476] on div "W-JUL25GPE01-0729" at bounding box center [1091, 475] width 96 height 15
click at [1061, 390] on td "W-JUN25ABP01-0625" at bounding box center [1158, 400] width 251 height 29
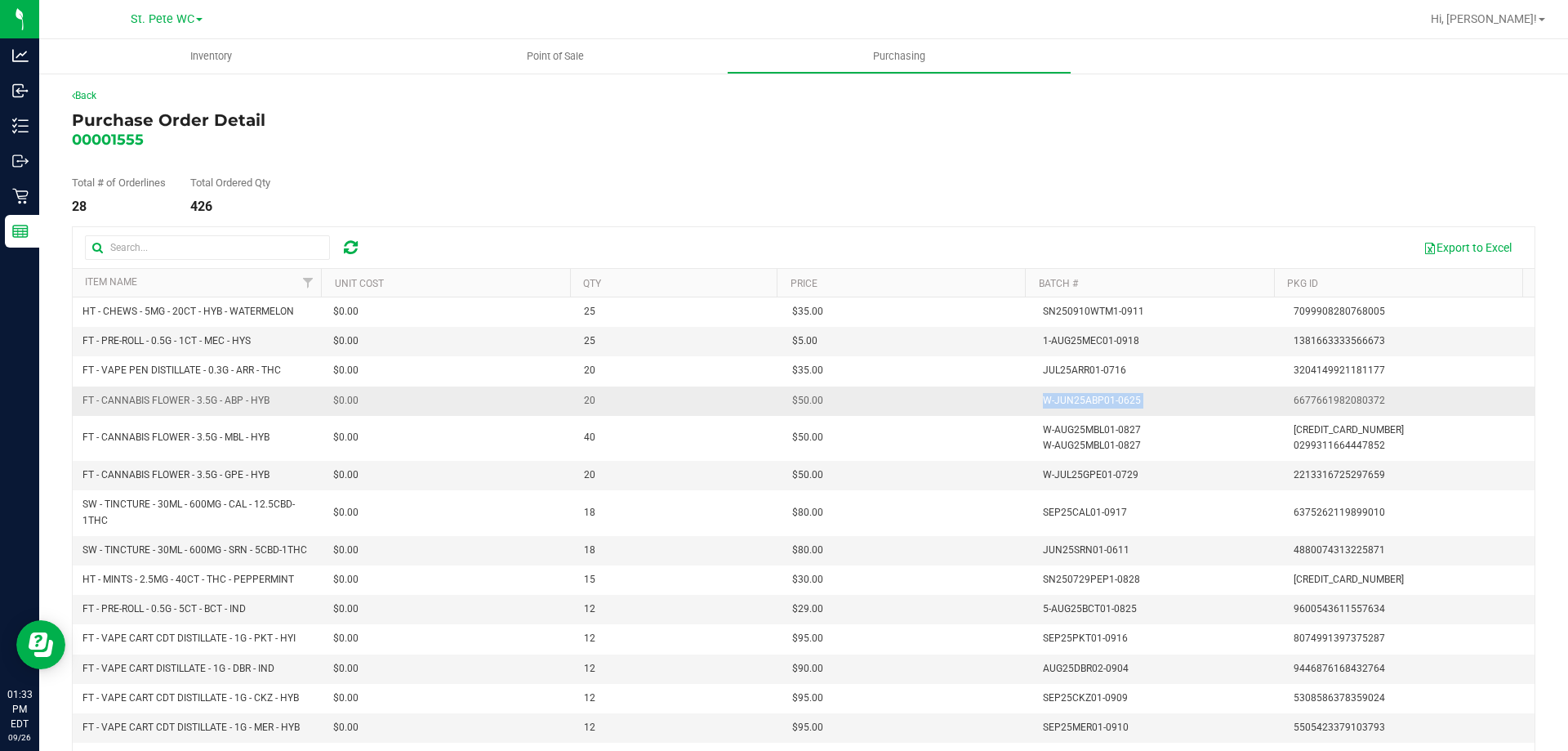
click at [1061, 390] on td "W-JUN25ABP01-0625" at bounding box center [1158, 400] width 251 height 29
click at [280, 250] on input "text" at bounding box center [208, 248] width 245 height 25
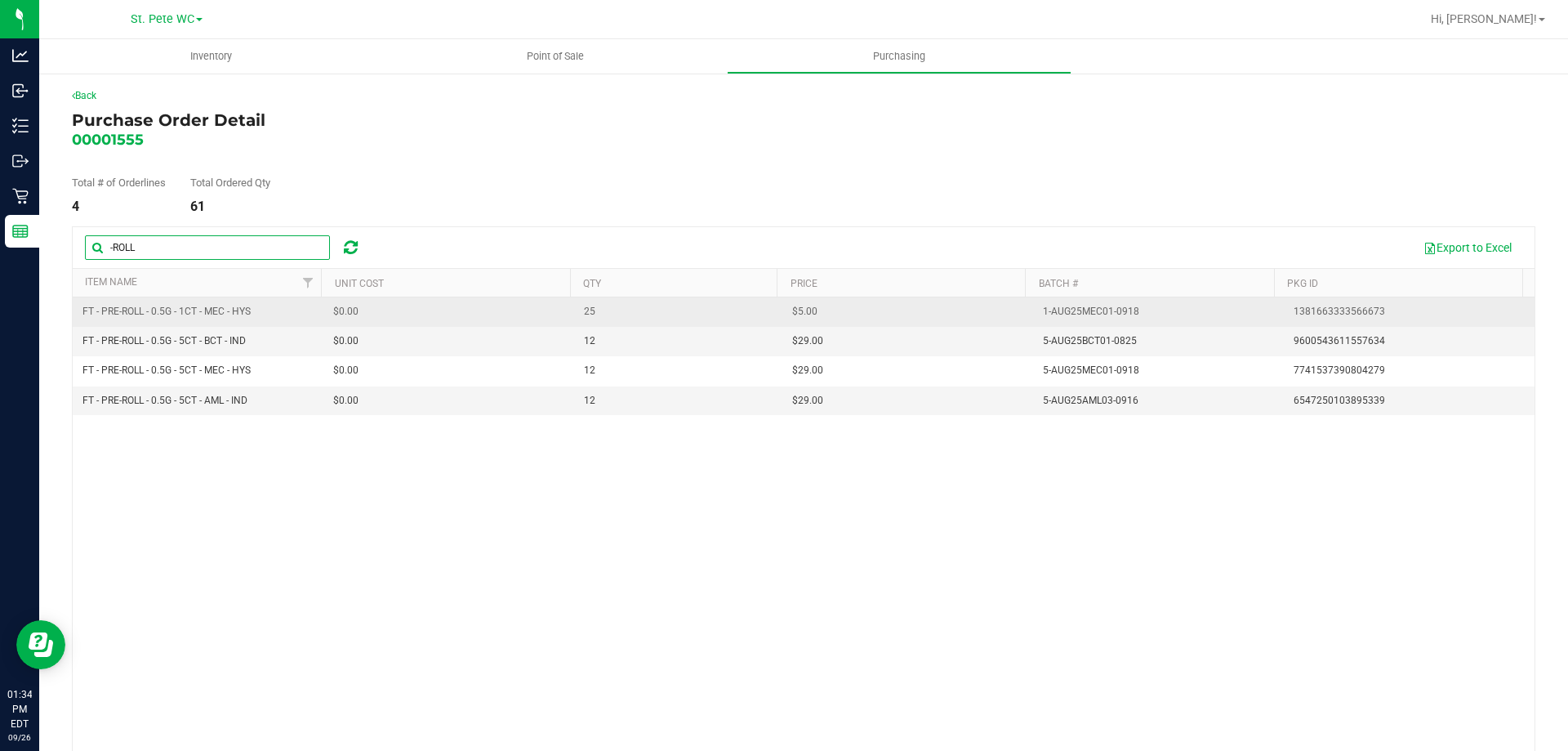
type input "-ROLL"
click at [1104, 309] on div "1-AUG25MEC01-0918" at bounding box center [1091, 311] width 97 height 15
click at [1103, 309] on div "1-AUG25MEC01-0918" at bounding box center [1091, 311] width 97 height 15
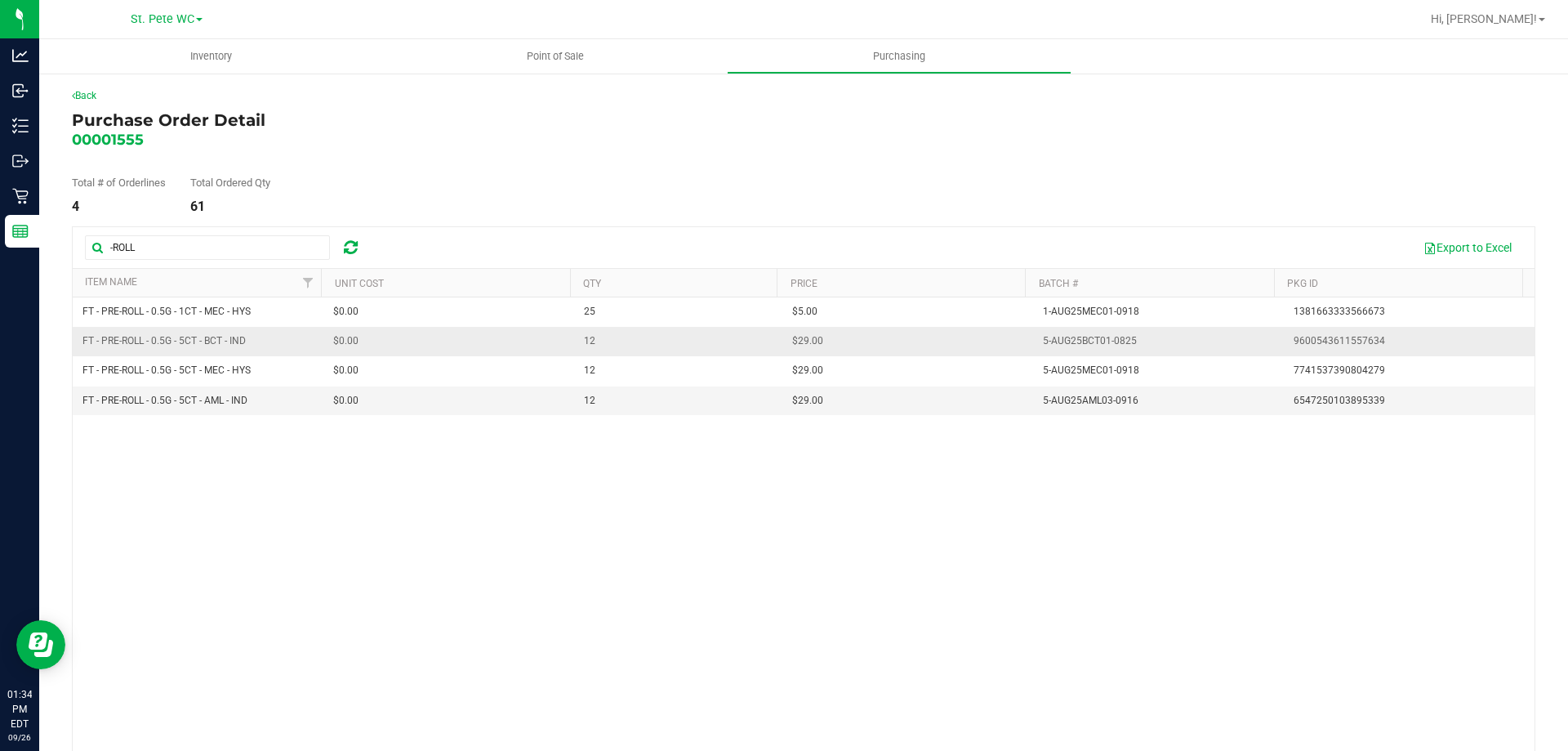
click at [1107, 345] on div "5-AUG25BCT01-0825" at bounding box center [1090, 341] width 94 height 15
click at [1107, 344] on div "5-AUG25BCT01-0825" at bounding box center [1090, 341] width 94 height 15
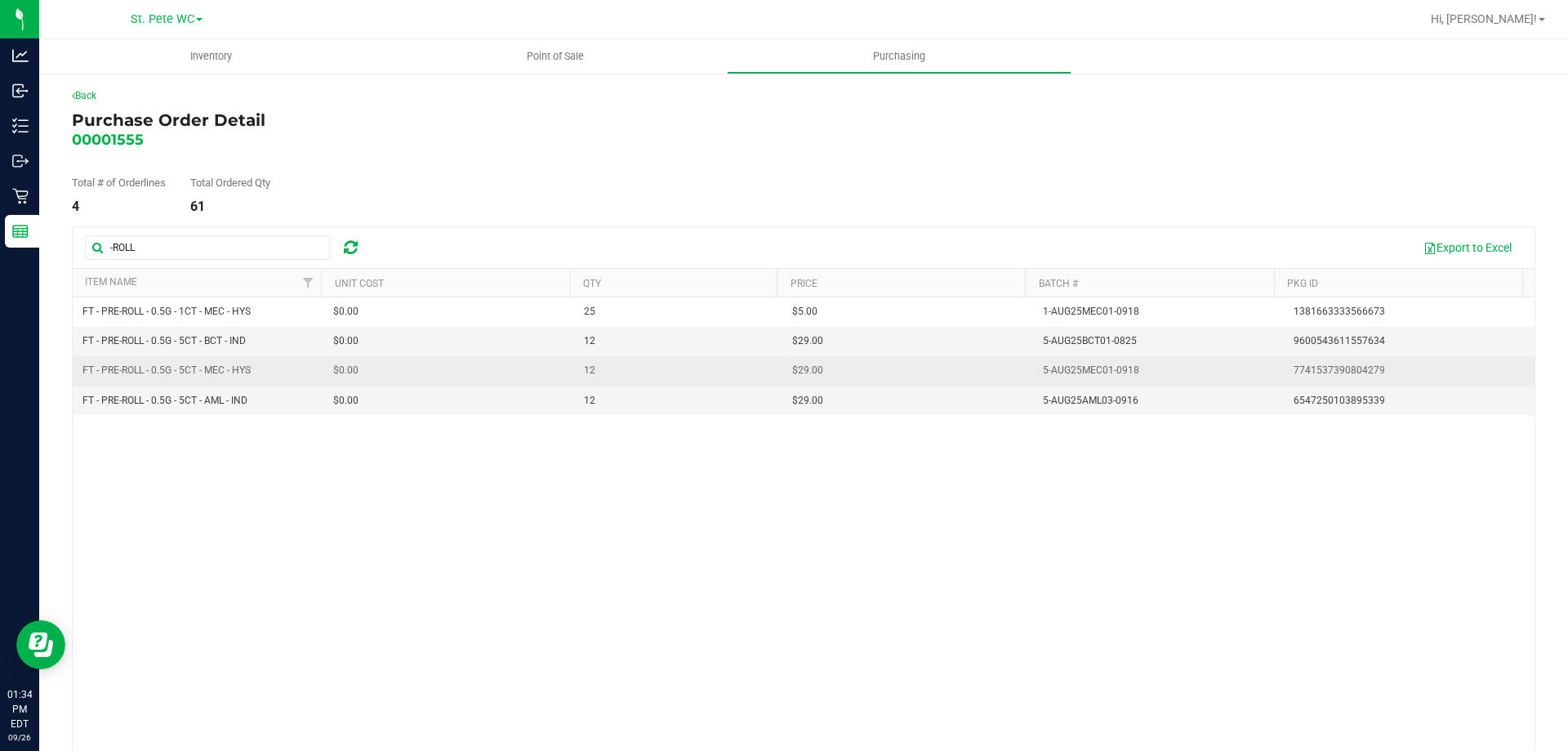
click at [1061, 360] on td "5-AUG25MEC01-0918" at bounding box center [1158, 370] width 251 height 29
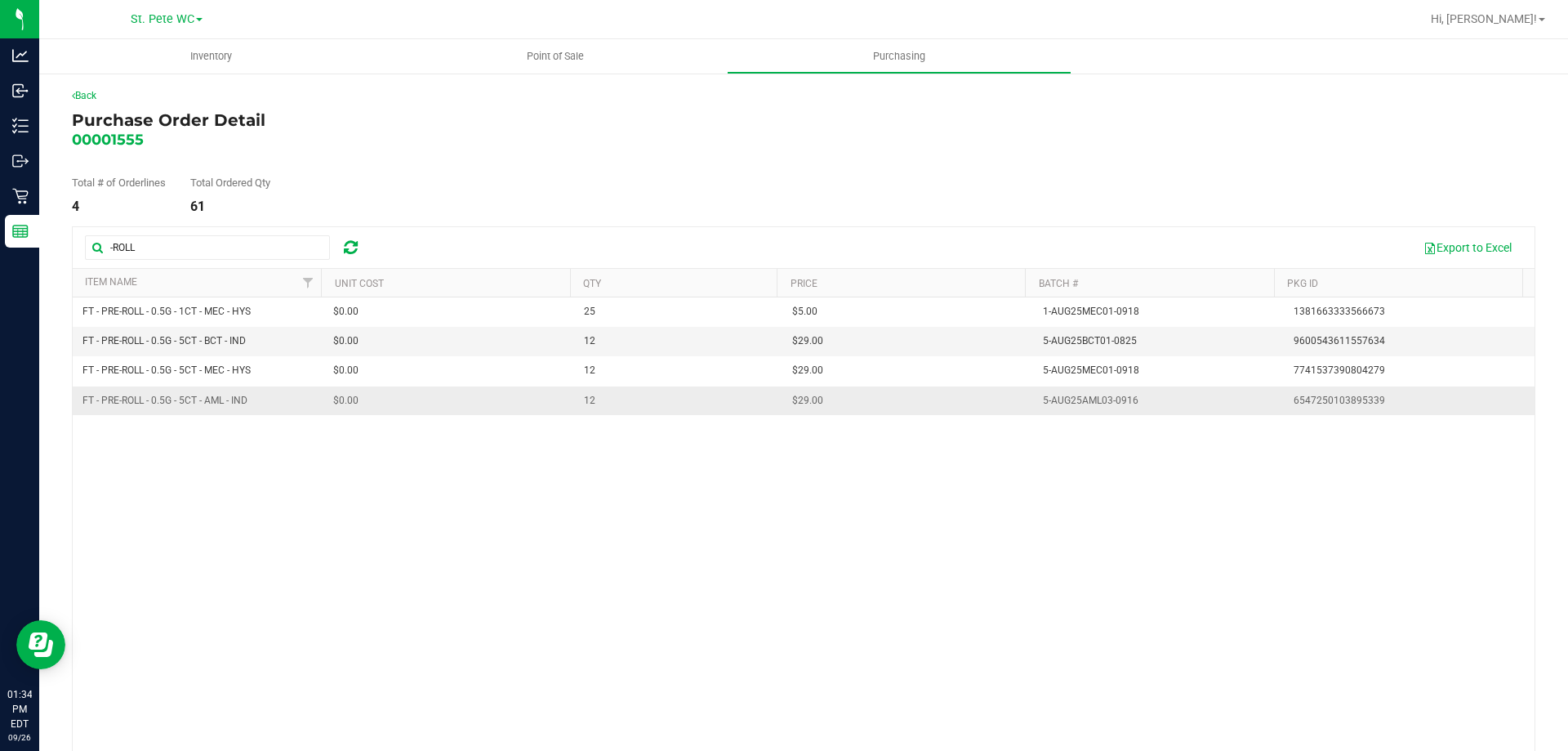
click at [1071, 400] on div "5-AUG25AML03-0916" at bounding box center [1091, 400] width 96 height 15
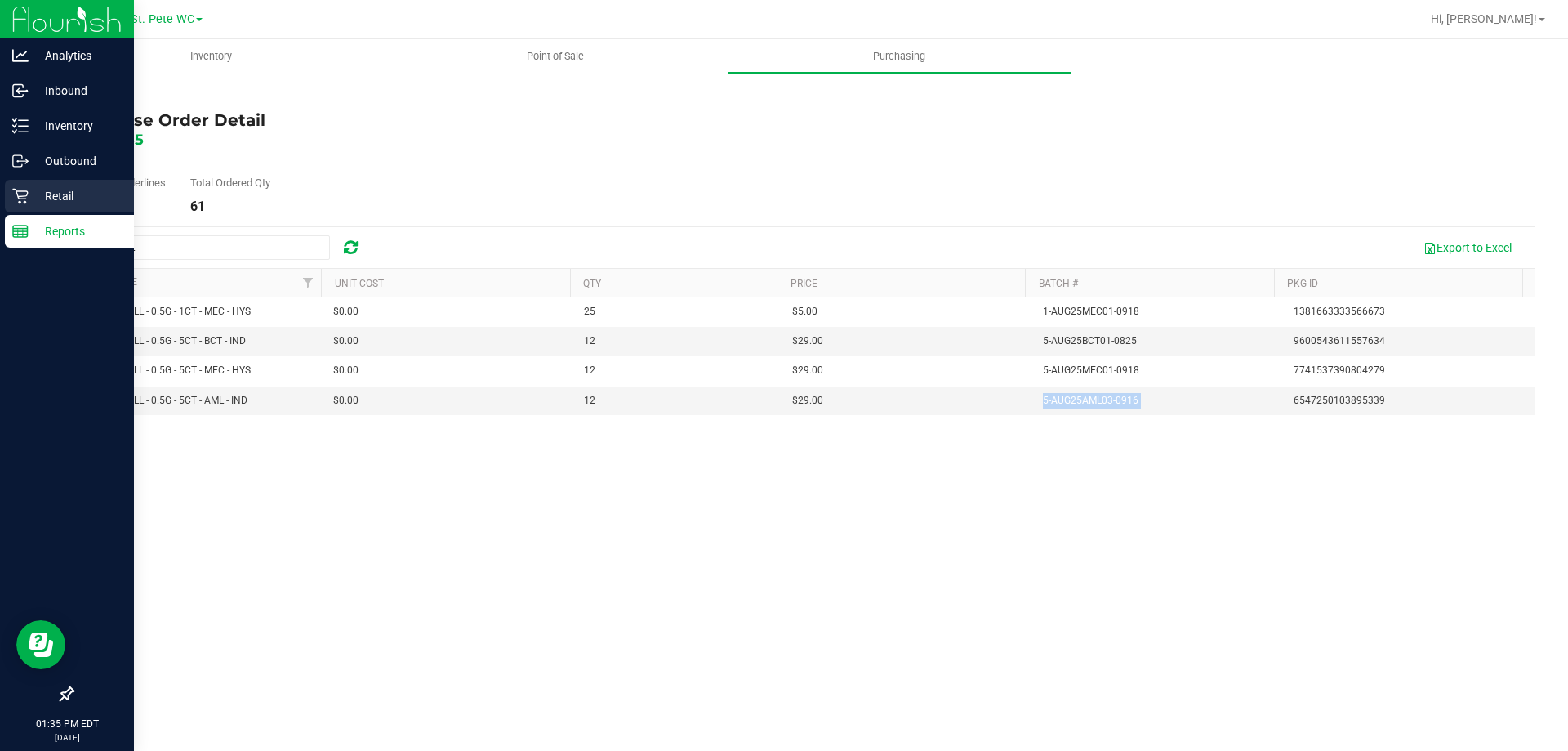
click at [22, 199] on icon at bounding box center [20, 196] width 15 height 15
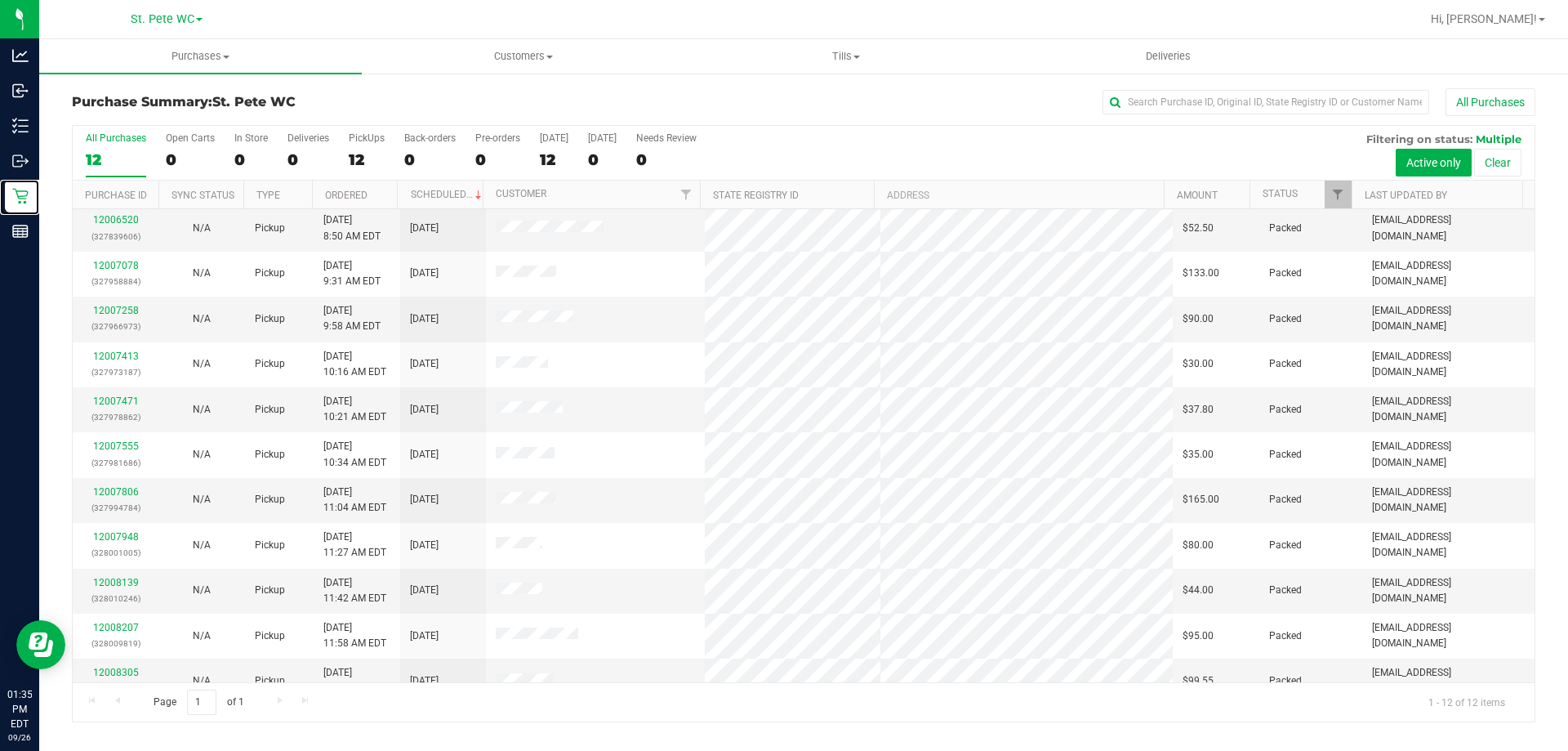
scroll to position [69, 0]
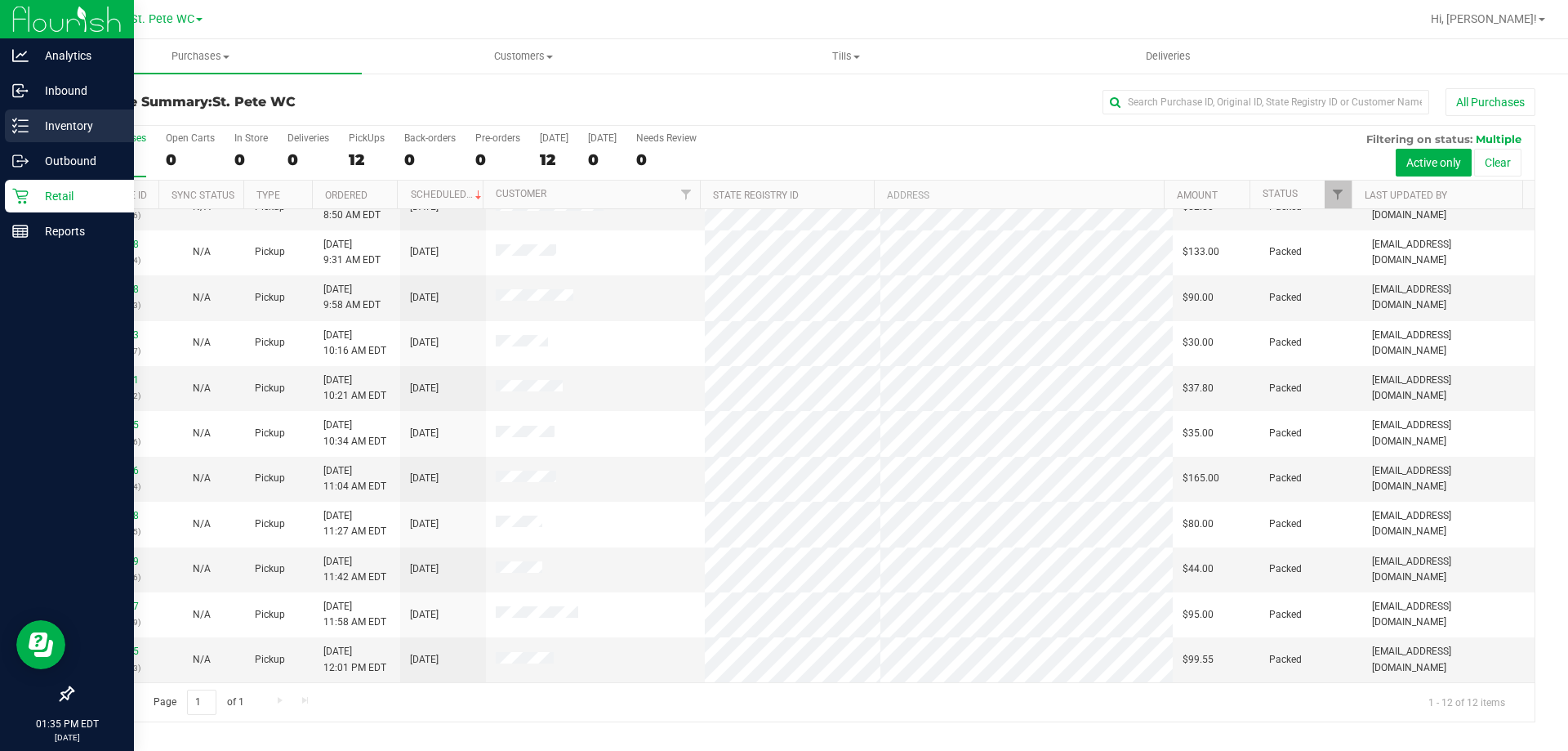
click at [67, 125] on p "Inventory" at bounding box center [77, 126] width 98 height 20
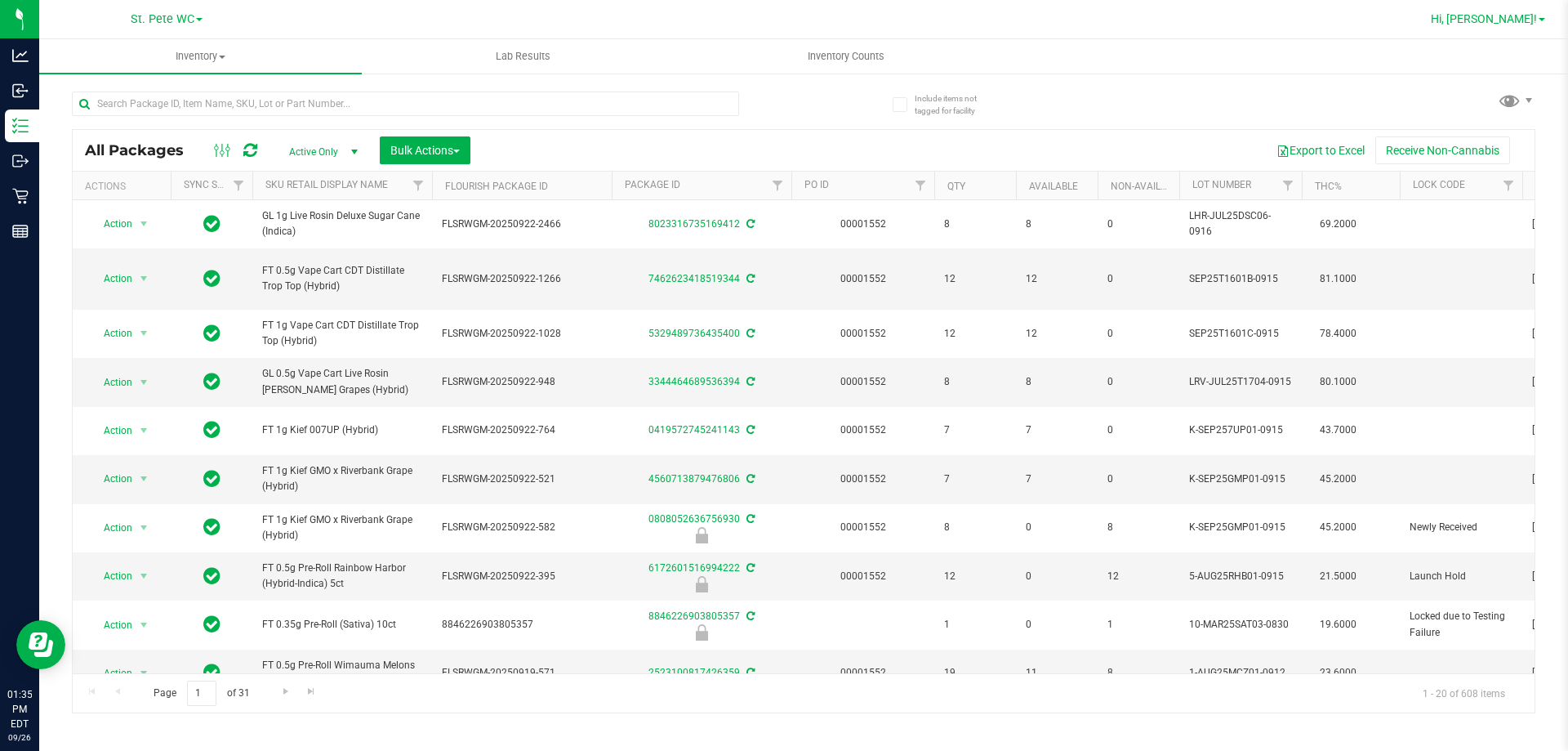
click at [1505, 14] on span "Hi, [PERSON_NAME]!" at bounding box center [1485, 19] width 106 height 13
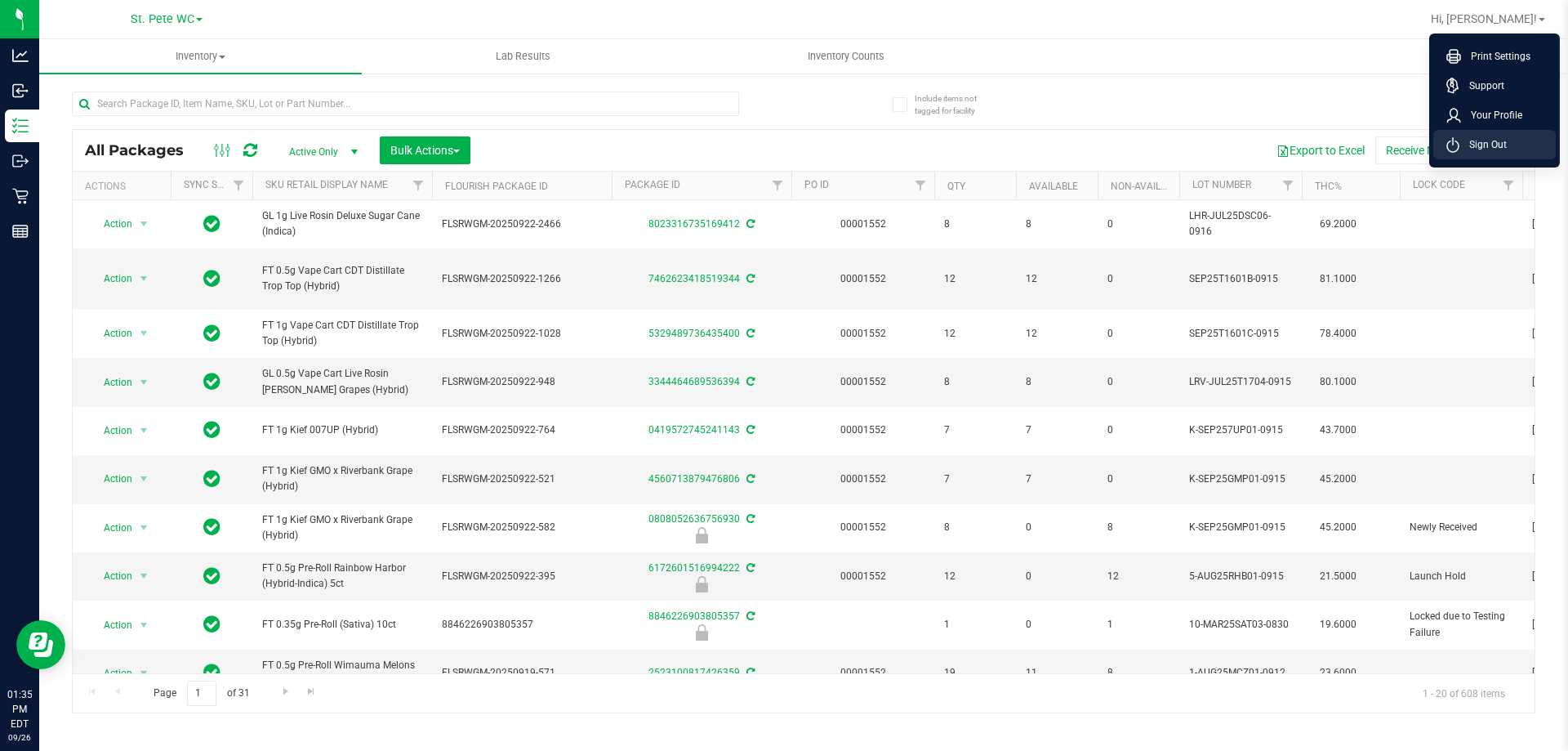
click at [1520, 149] on li "Sign Out" at bounding box center [1494, 144] width 122 height 29
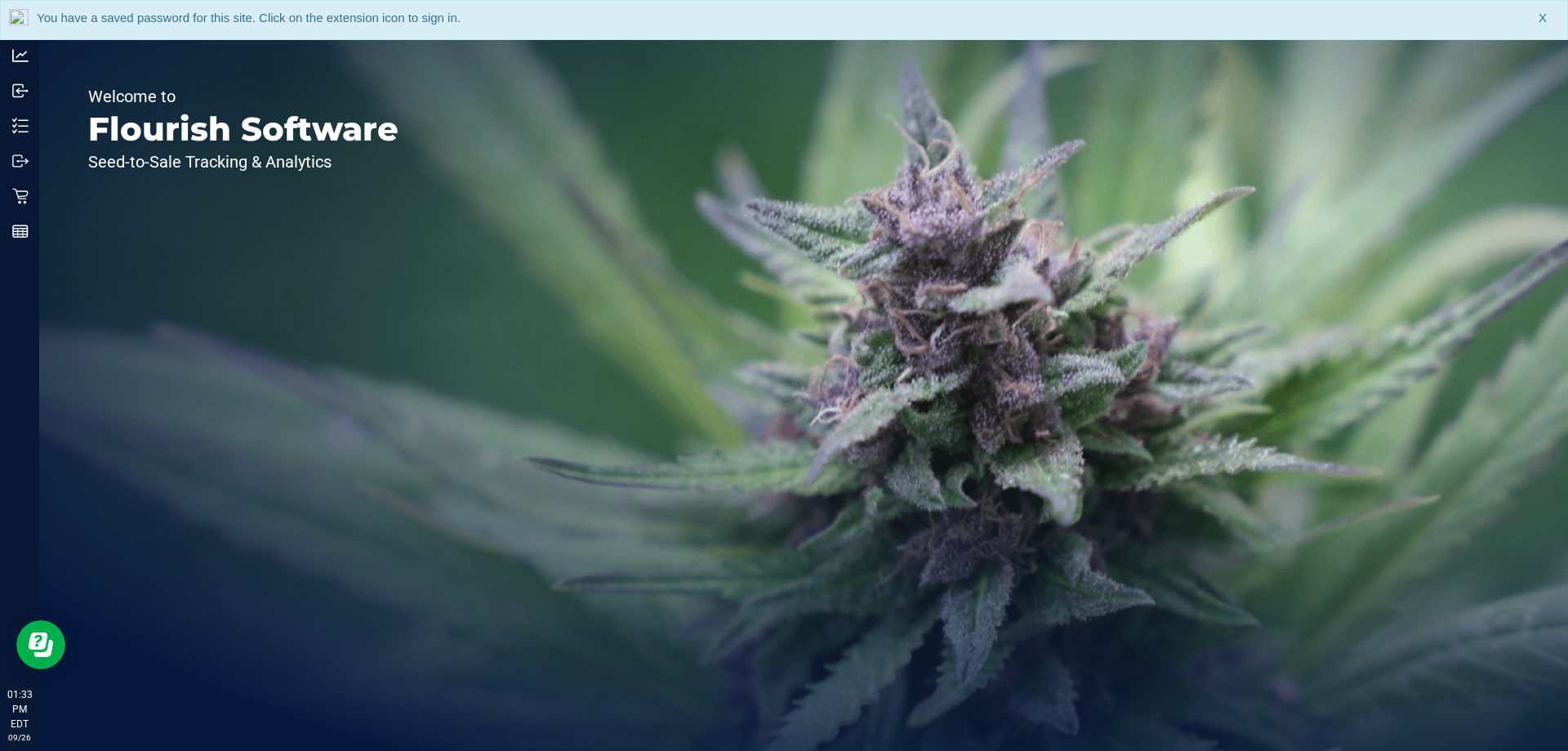
click at [41, 139] on div "Welcome to Flourish Software Seed-to-Sale Tracking & Analytics" at bounding box center [243, 395] width 408 height 712
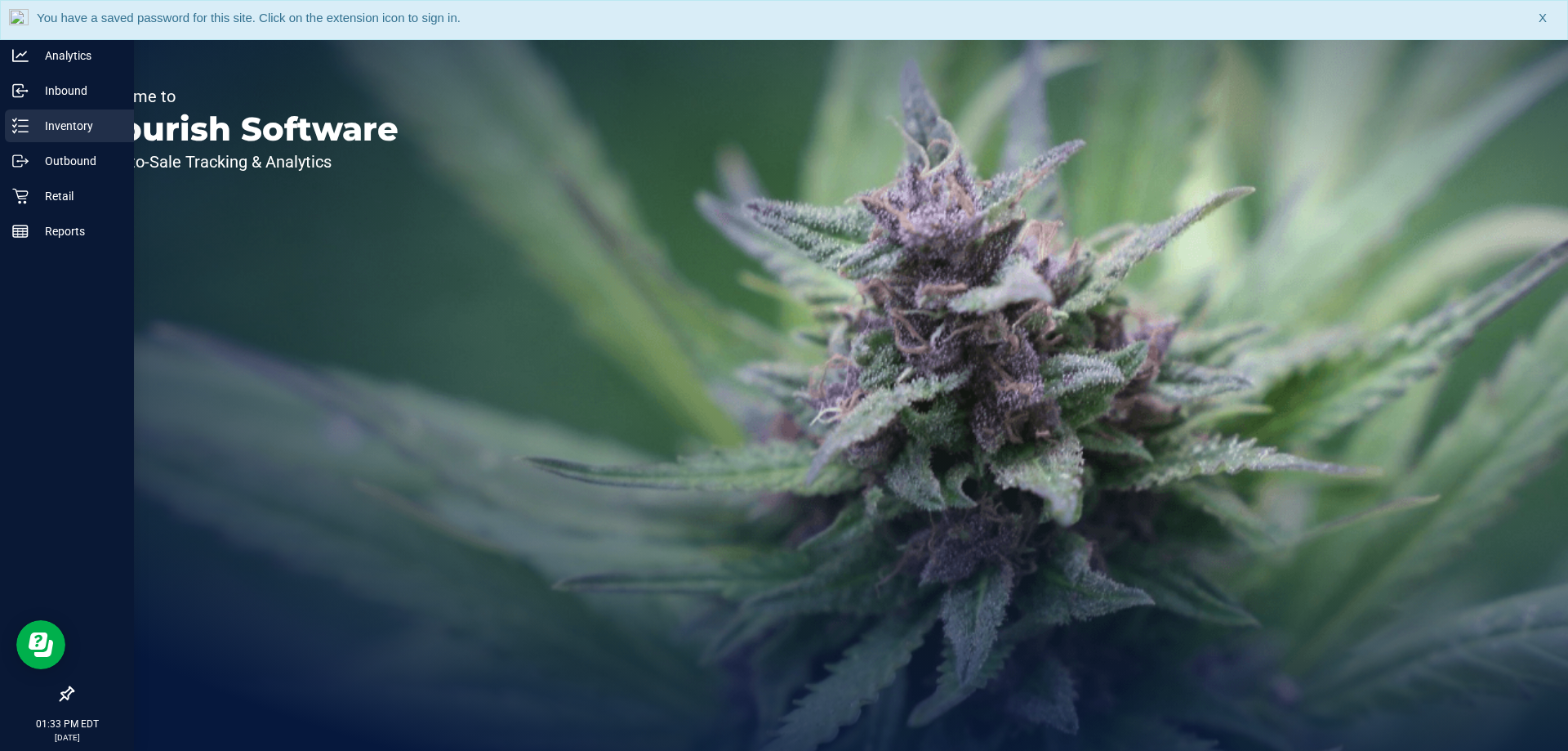
click at [28, 130] on icon at bounding box center [20, 126] width 16 height 16
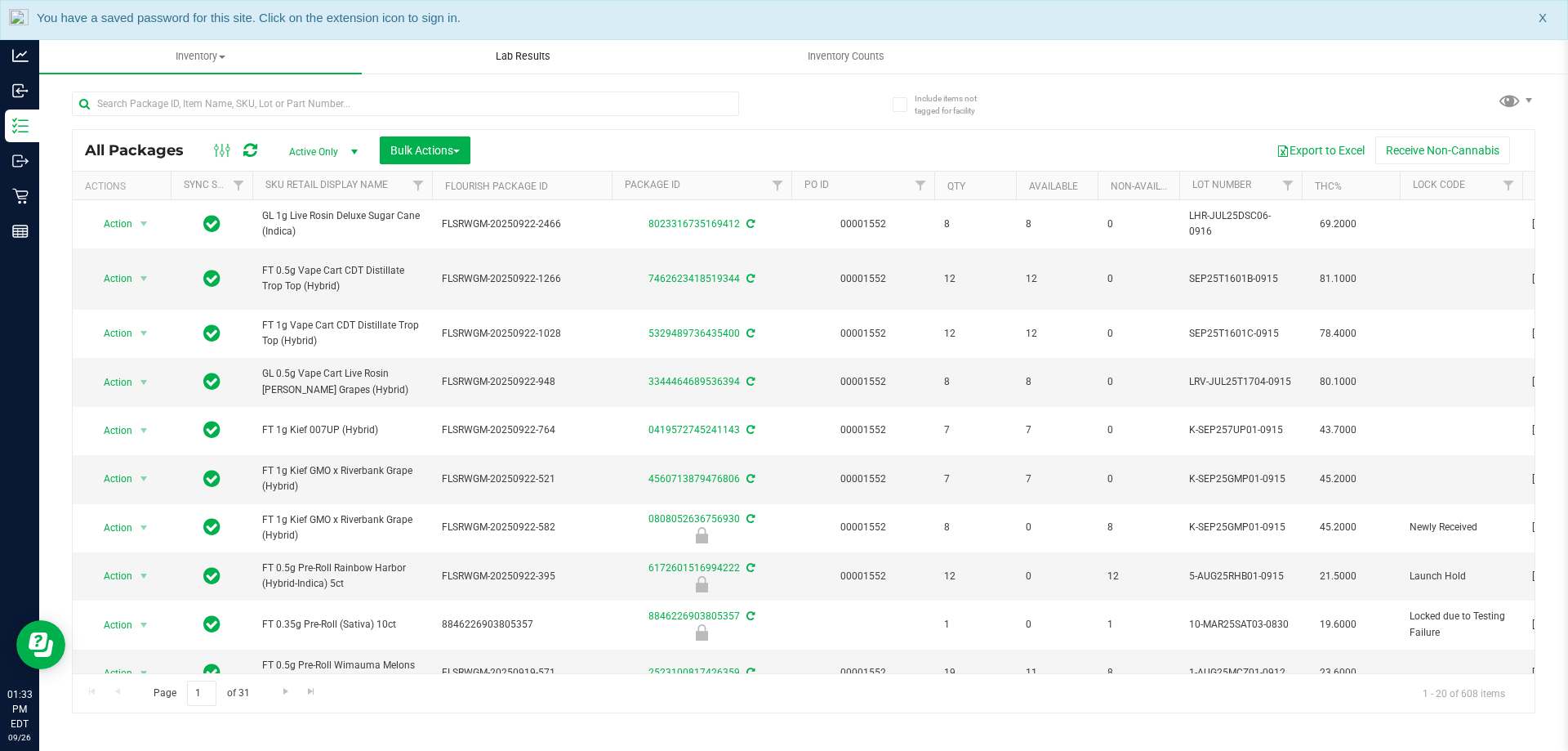
click at [515, 57] on span "Lab Results" at bounding box center [523, 56] width 98 height 15
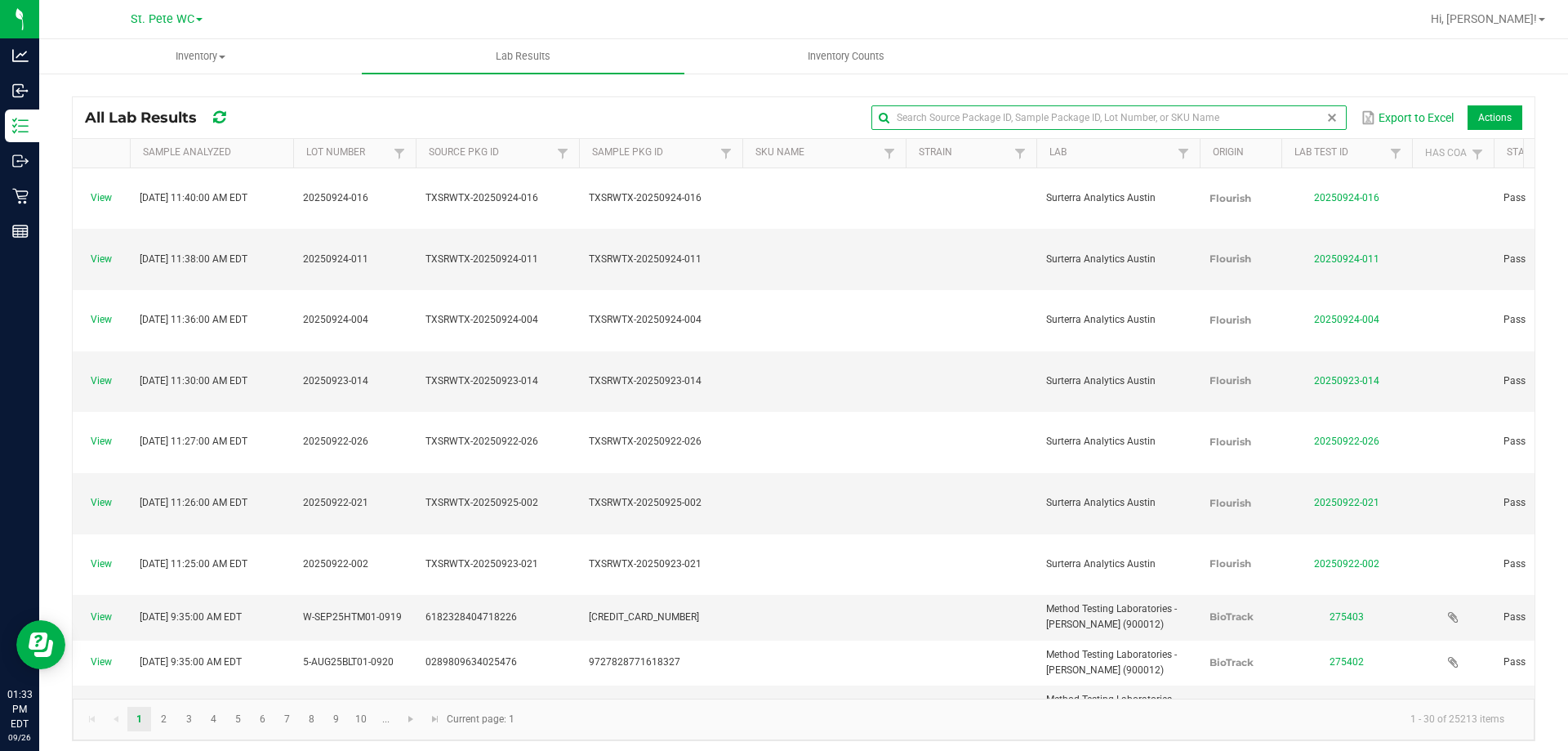
click at [1270, 115] on input "text" at bounding box center [1108, 118] width 475 height 25
paste input "W-AUG25MBL01-0827"
type input "W-AUG25MBL01-0827"
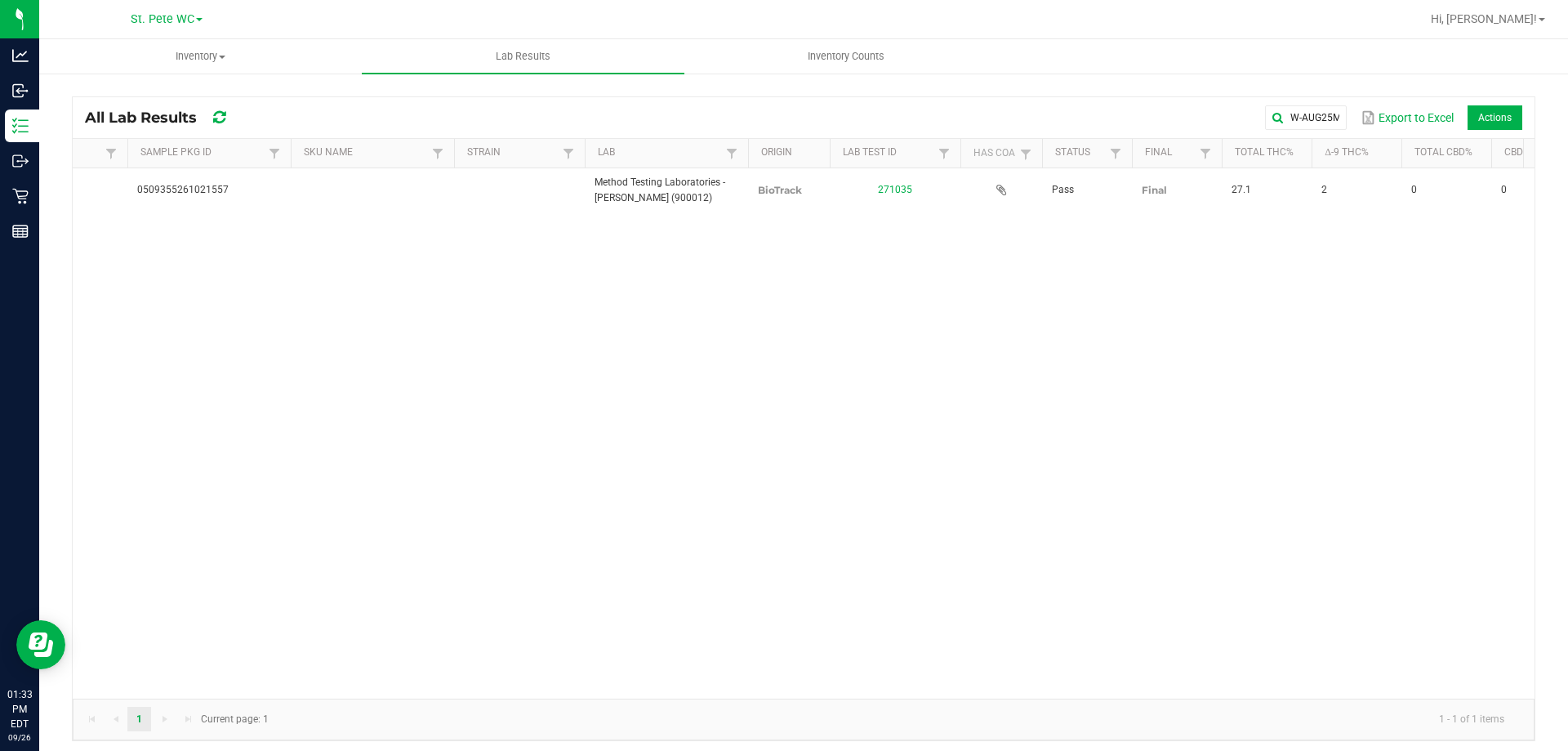
scroll to position [0, 463]
click at [1320, 115] on global-search-input-ngx "W-AUG25MBL01-0827" at bounding box center [1108, 117] width 475 height 12
click at [1326, 117] on span at bounding box center [1332, 117] width 13 height 13
paste input "W-JUL25GPE01-0729"
type input "W-JUL25GPE01-0729"
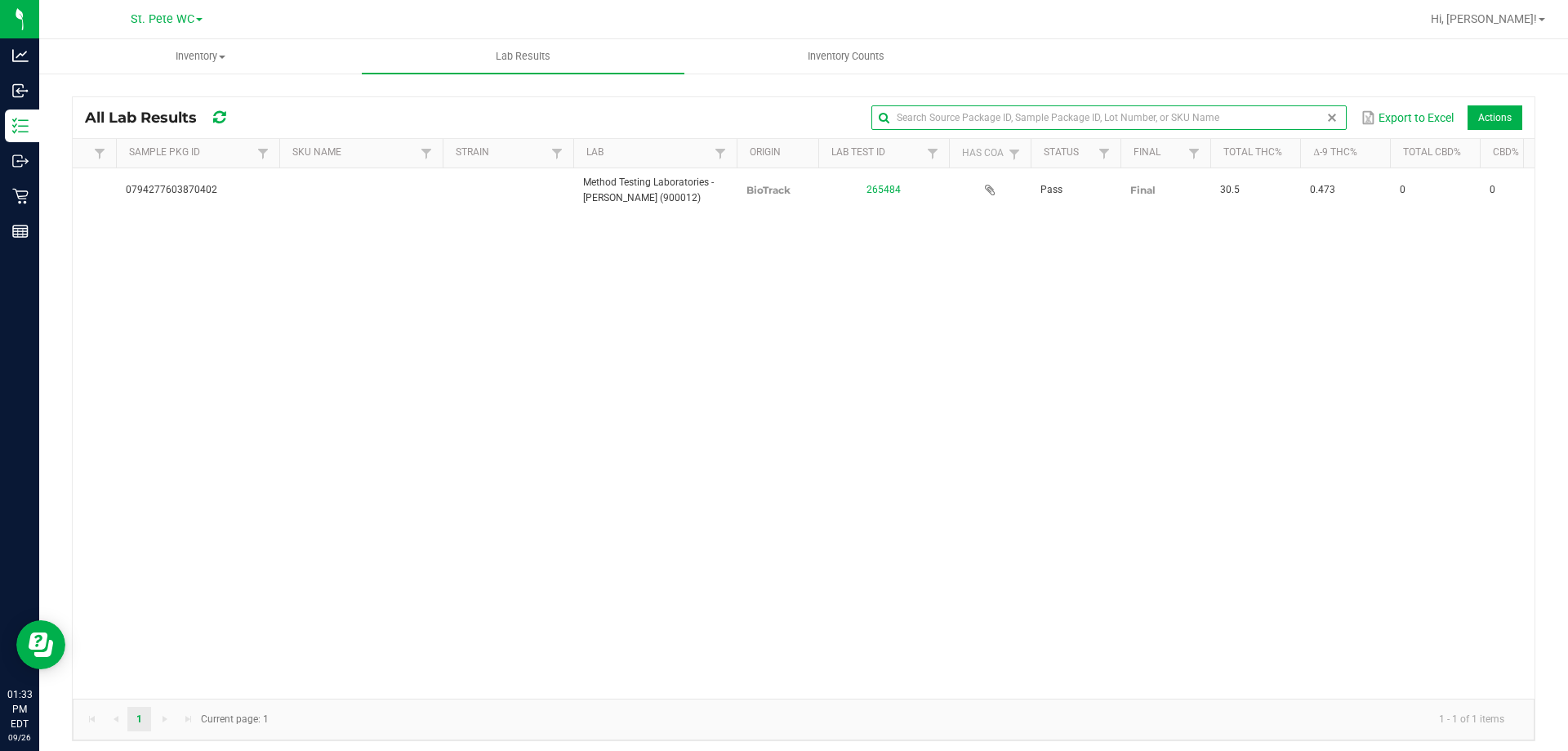
click at [1326, 112] on span at bounding box center [1332, 117] width 13 height 13
paste input "W-JUN25ABP01-0625"
type input "W-JUN25ABP01-0625"
click at [1326, 112] on span at bounding box center [1332, 117] width 13 height 13
paste input "1-AUG25MEC01-0918"
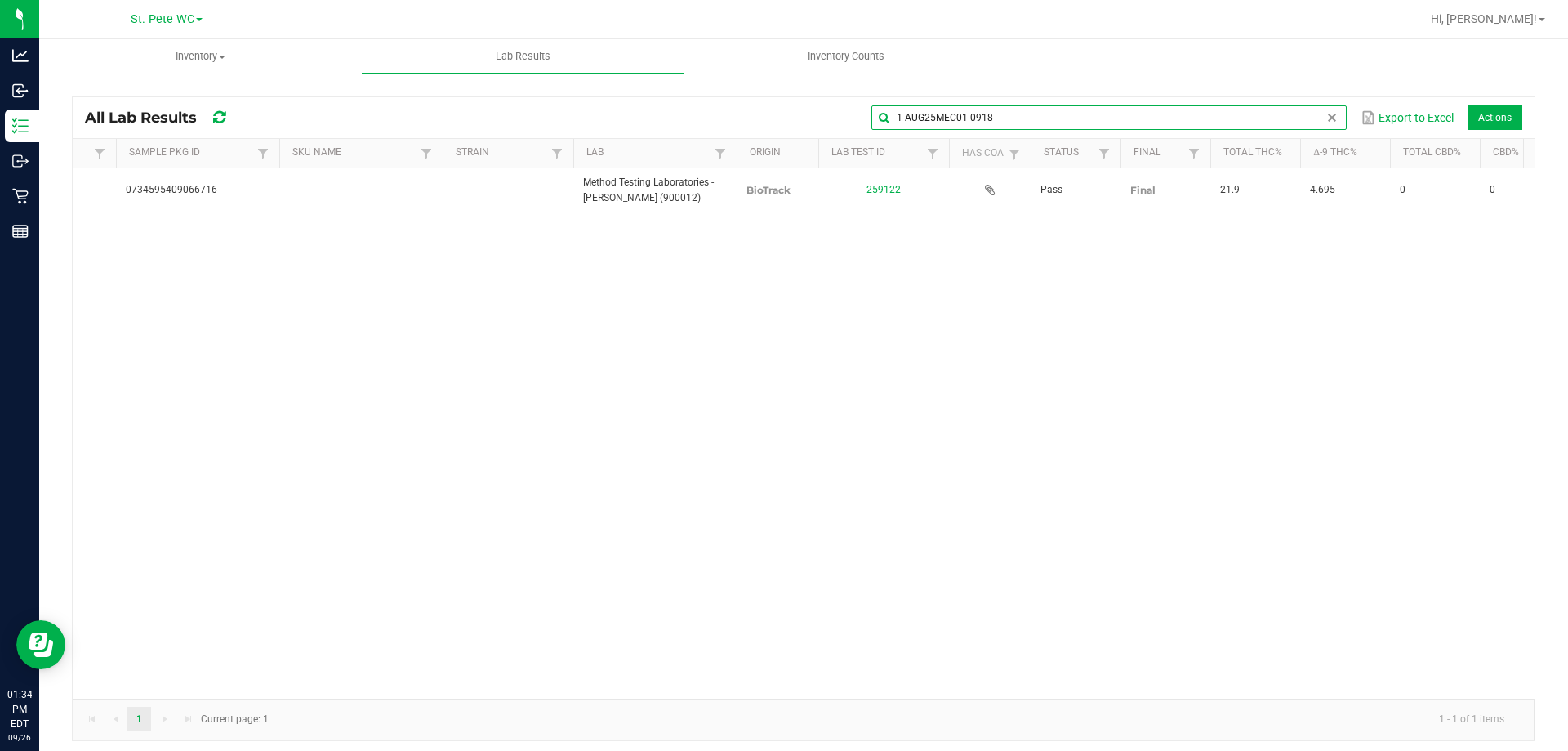
type input "1-AUG25MEC01-0918"
click at [1326, 112] on span at bounding box center [1332, 117] width 13 height 13
paste input "5-AUG25BCT01-0825"
type input "5-AUG25BCT01-0825"
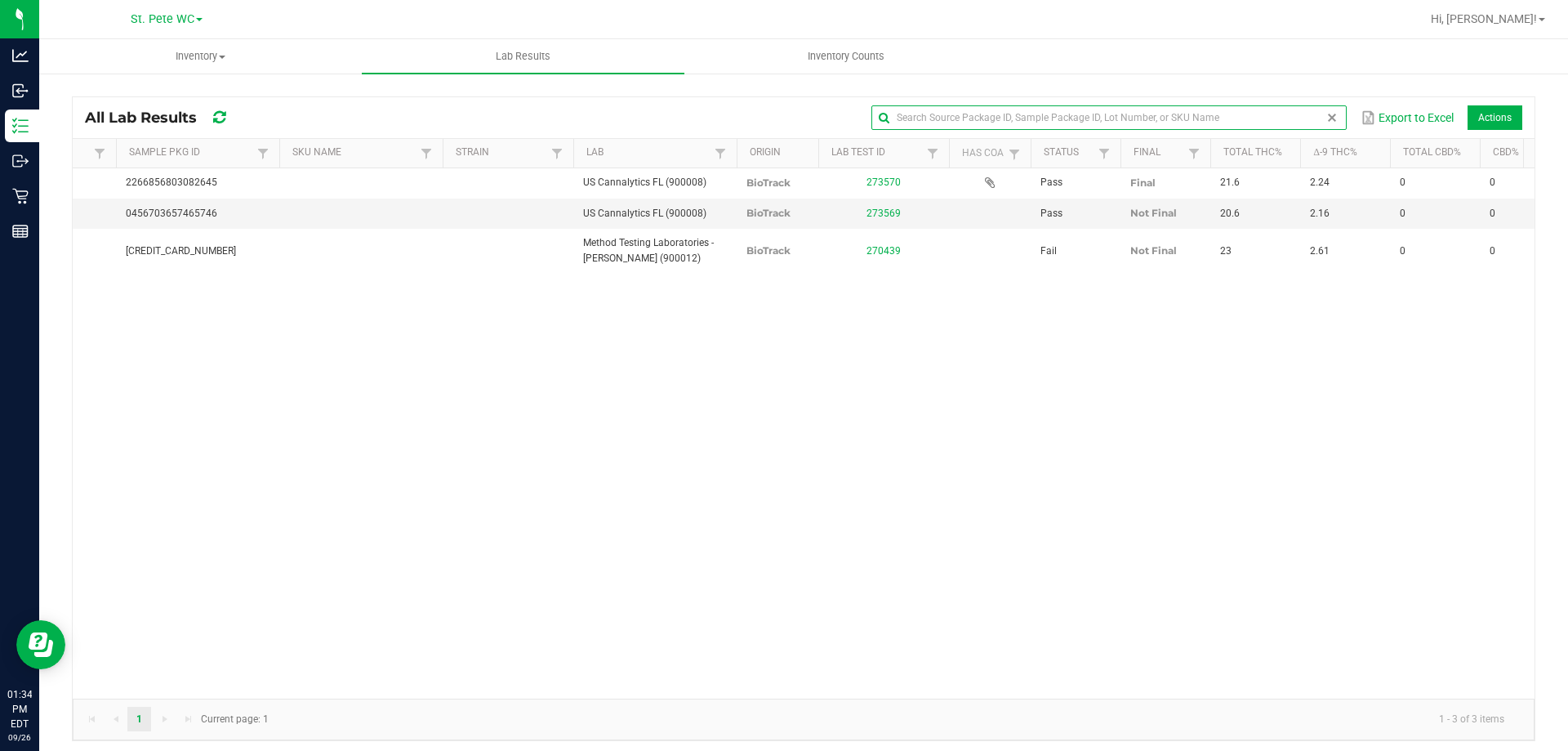
click at [1326, 115] on span at bounding box center [1332, 117] width 13 height 13
paste input "5-AUG25MEC01-0918"
type input "5-AUG25MEC01-0918"
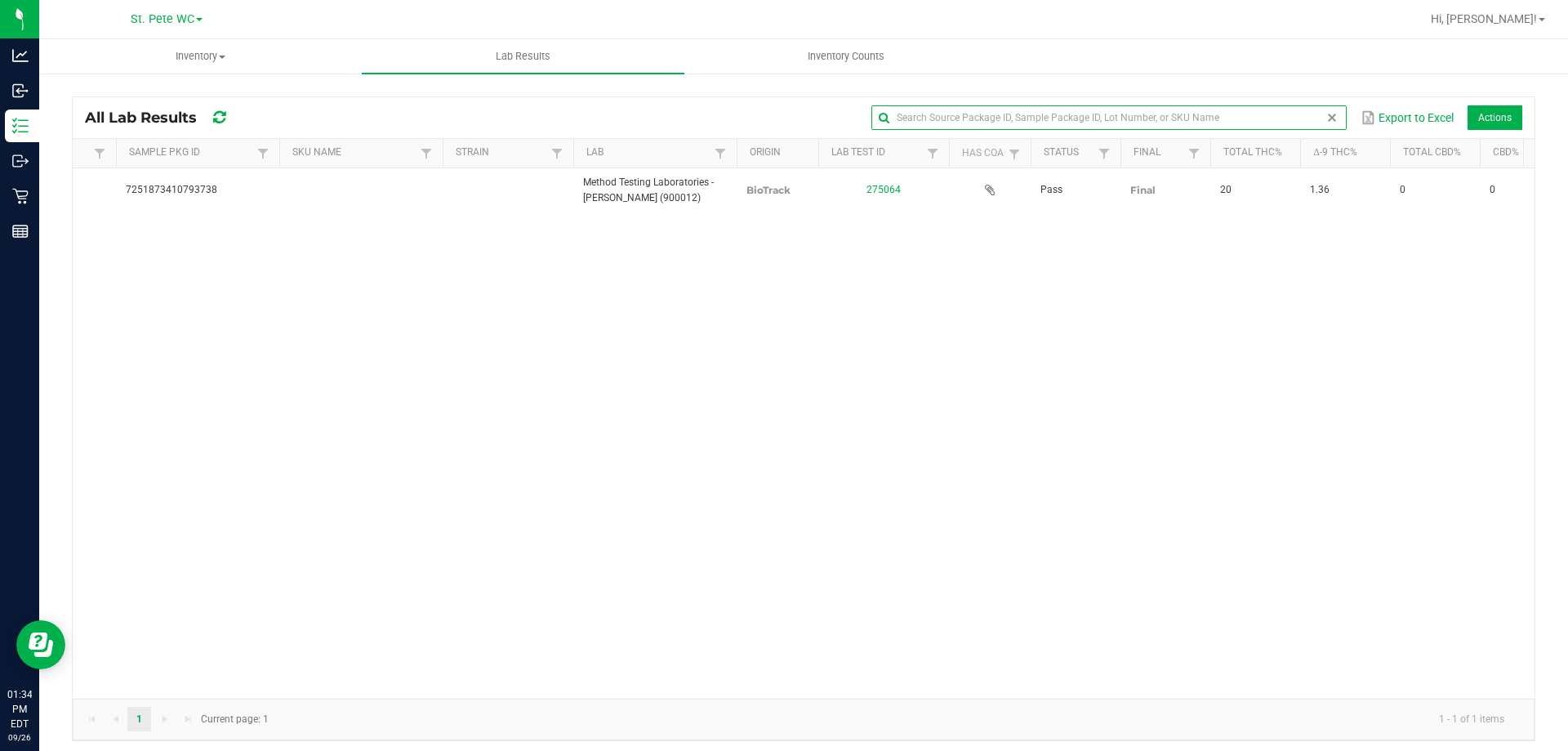
click at [1326, 117] on span at bounding box center [1332, 117] width 13 height 13
paste input "5-AUG25AML03-0916"
type input "5-AUG25AML03-0916"
